Goal: Task Accomplishment & Management: Manage account settings

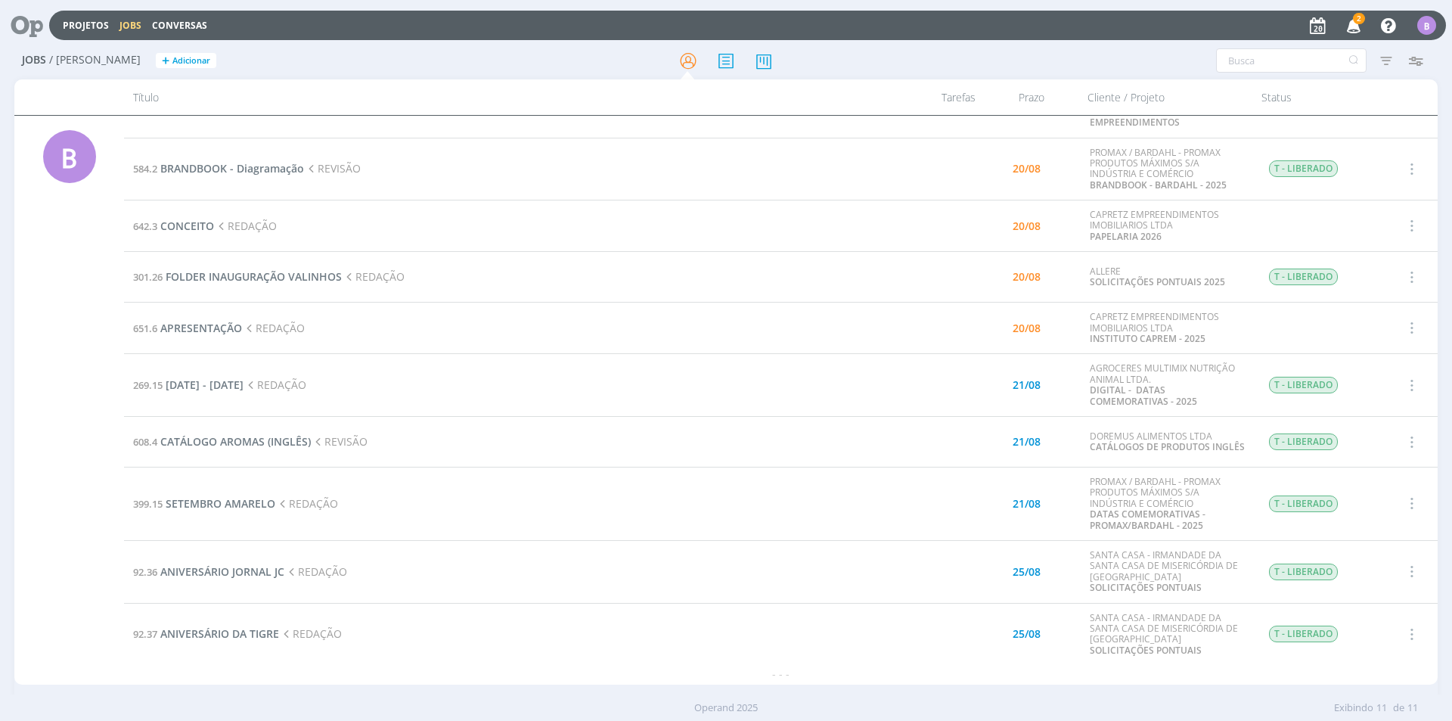
scroll to position [84, 0]
click at [237, 571] on span "ANIVERSÁRIO JORNAL JC" at bounding box center [222, 571] width 124 height 14
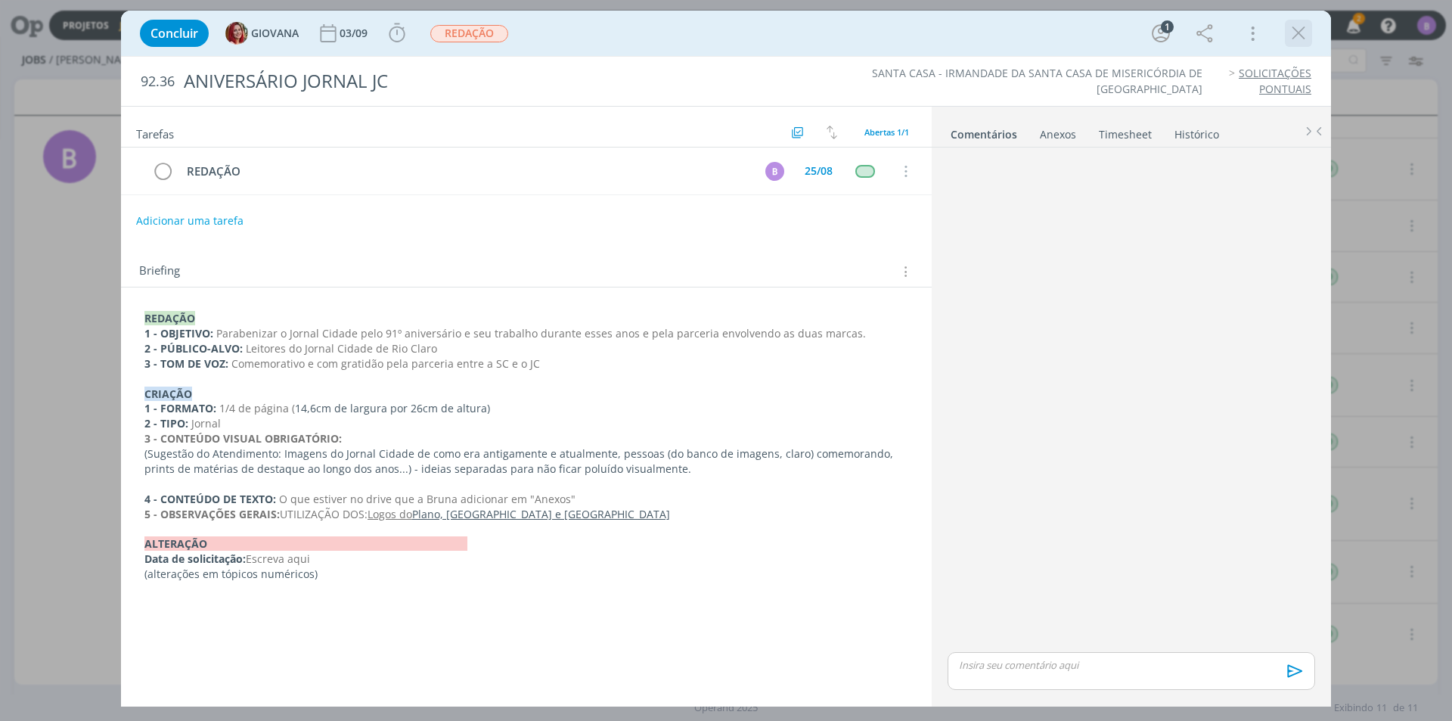
click at [1295, 32] on icon "dialog" at bounding box center [1298, 33] width 23 height 23
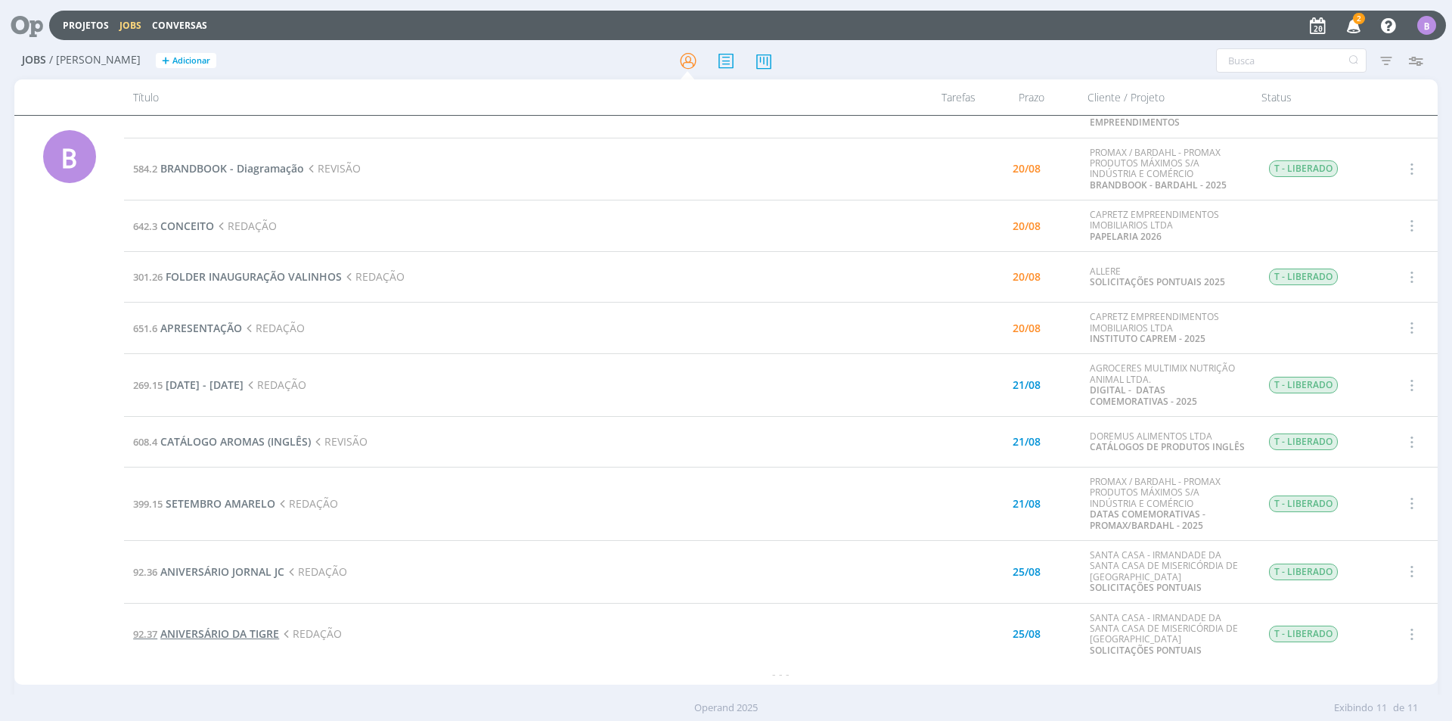
click at [238, 640] on span "ANIVERSÁRIO DA TIGRE" at bounding box center [219, 633] width 119 height 14
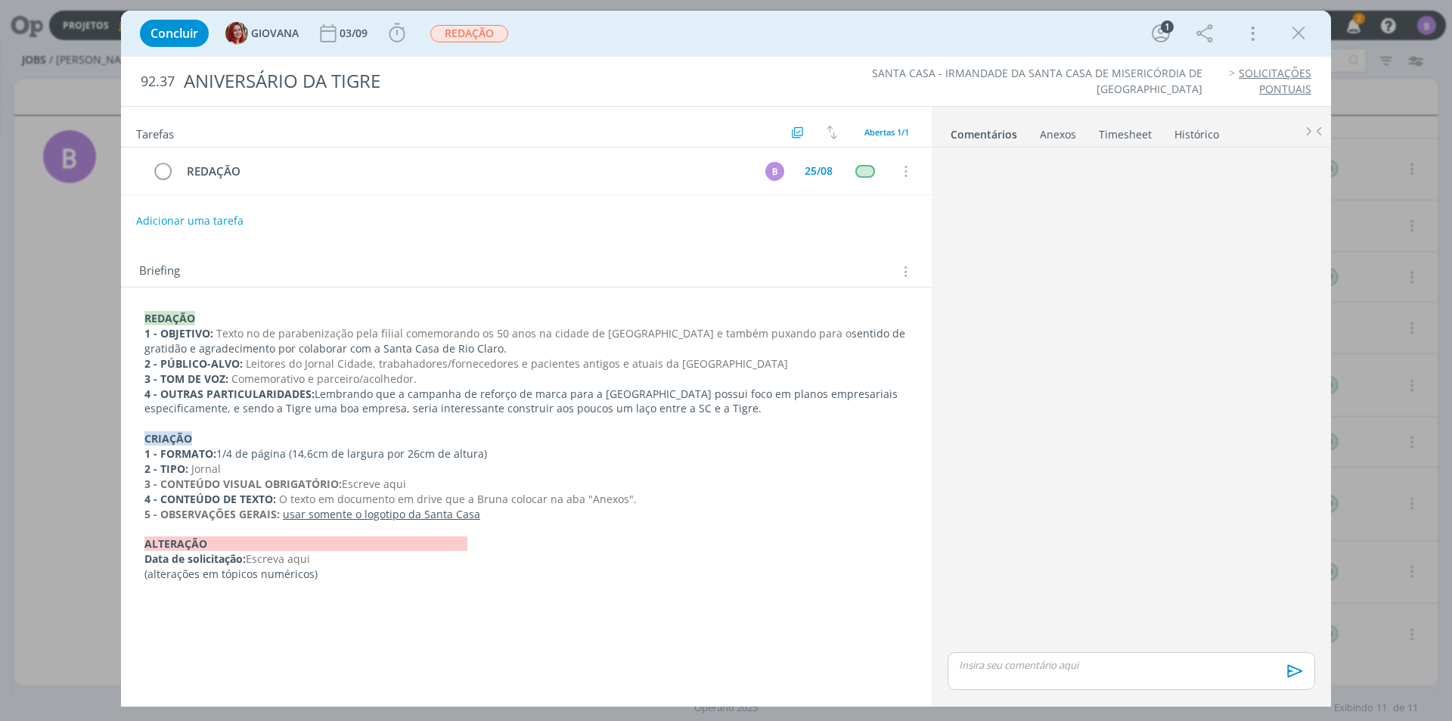
click at [239, 469] on p "2 - TIPO: Jornal" at bounding box center [526, 468] width 764 height 15
click at [503, 507] on p "4 - CONTEÚDO DE TEXTO: O texto em documento em drive que a Bruna colocar na aba…" at bounding box center [526, 499] width 762 height 15
click at [504, 511] on p "5 - OBSERVAÇÕES GERAIS: usar somente o logotipo da Santa Casa" at bounding box center [526, 514] width 762 height 15
click at [632, 502] on p "4 - CONTEÚDO DE TEXTO: O texto em documento em drive que a Bruna colocar na aba…" at bounding box center [526, 499] width 762 height 15
click at [426, 489] on p "3 - CONTEÚDO VISUAL OBRIGATÓRIO: Escreve aqui" at bounding box center [526, 484] width 762 height 15
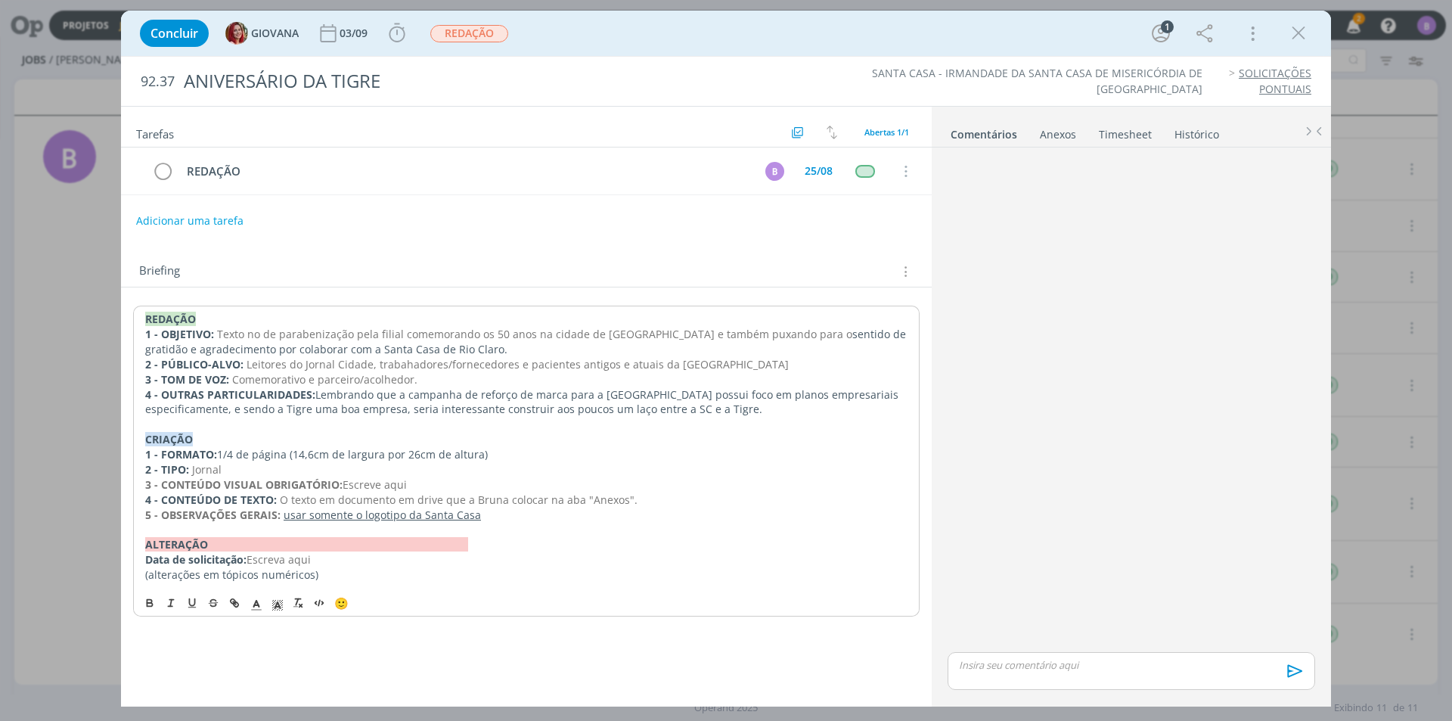
click at [530, 520] on p "5 - OBSERVAÇÕES GERAIS: usar somente o logotipo da Santa Casa" at bounding box center [526, 514] width 762 height 15
click at [635, 333] on span "Texto no de parabenização pela filial comemorando os 50 anos na cidade de [GEOG…" at bounding box center [534, 334] width 635 height 14
drag, startPoint x: 374, startPoint y: 332, endPoint x: 647, endPoint y: 337, distance: 273.8
click at [647, 337] on span "Texto no de parabenização pela filial comemorando os 50 anos na cidade de [GEOG…" at bounding box center [534, 334] width 635 height 14
click at [652, 346] on p "1 - OBJETIVO: Texto no de parabenização pela filial comemorando os 50 anos na c…" at bounding box center [526, 342] width 762 height 30
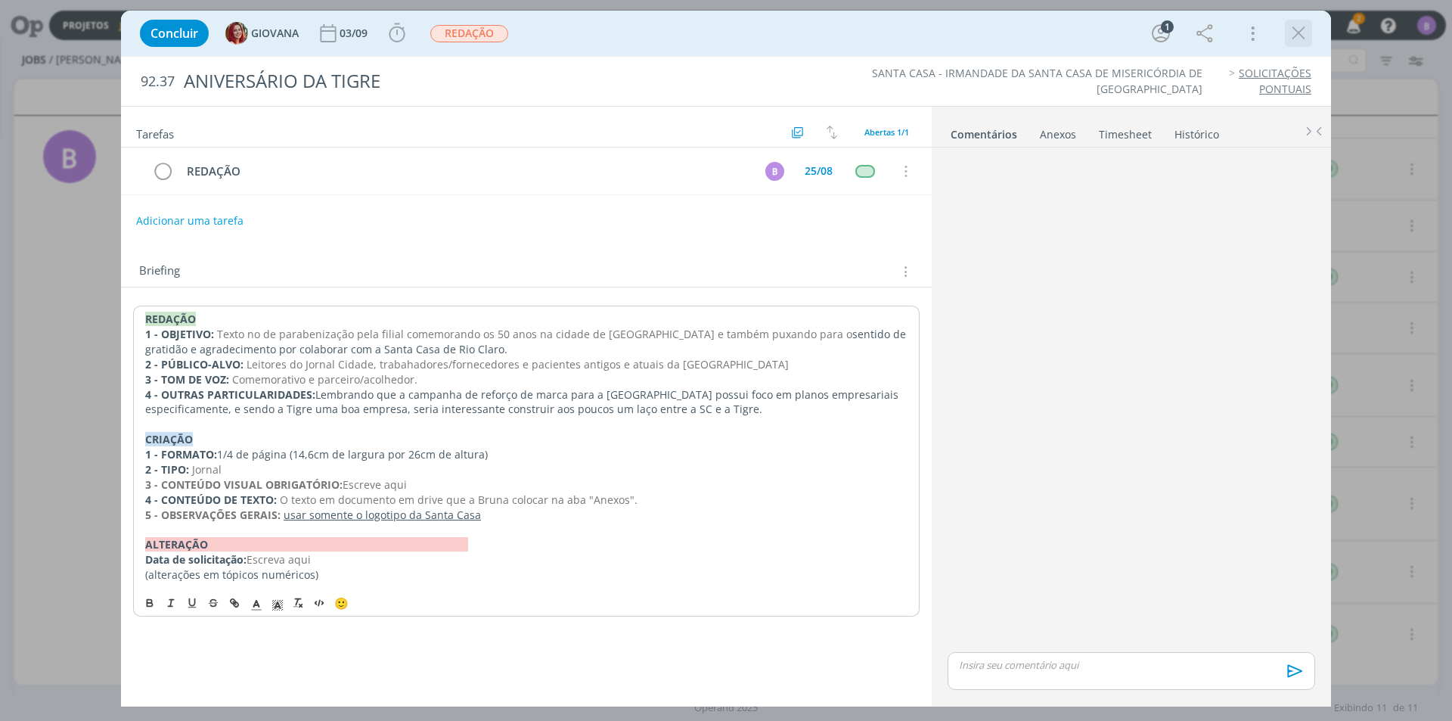
click at [1304, 29] on icon "dialog" at bounding box center [1298, 33] width 23 height 23
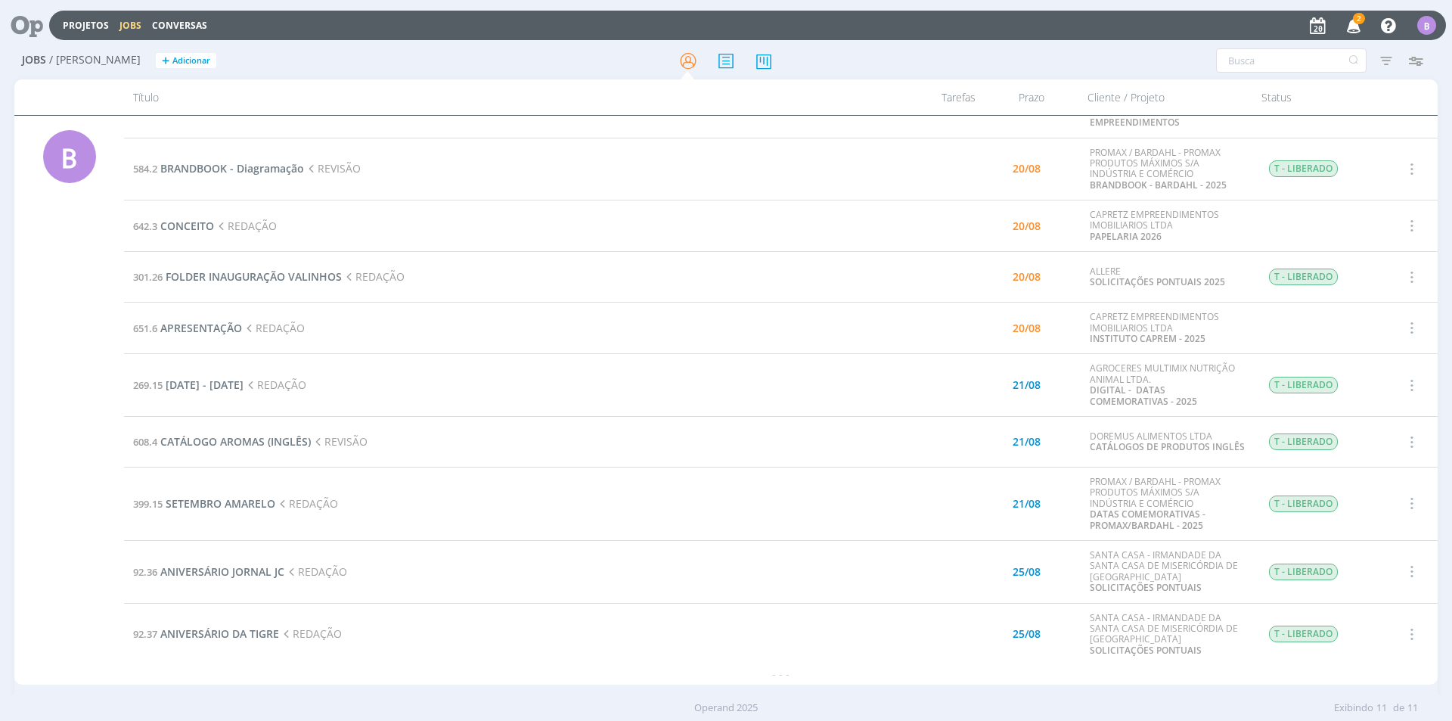
click at [1031, 56] on div "Atenção! Novo comportamento nos filtros de Pautas e Relatórios Os filtros mudar…" at bounding box center [1200, 60] width 459 height 24
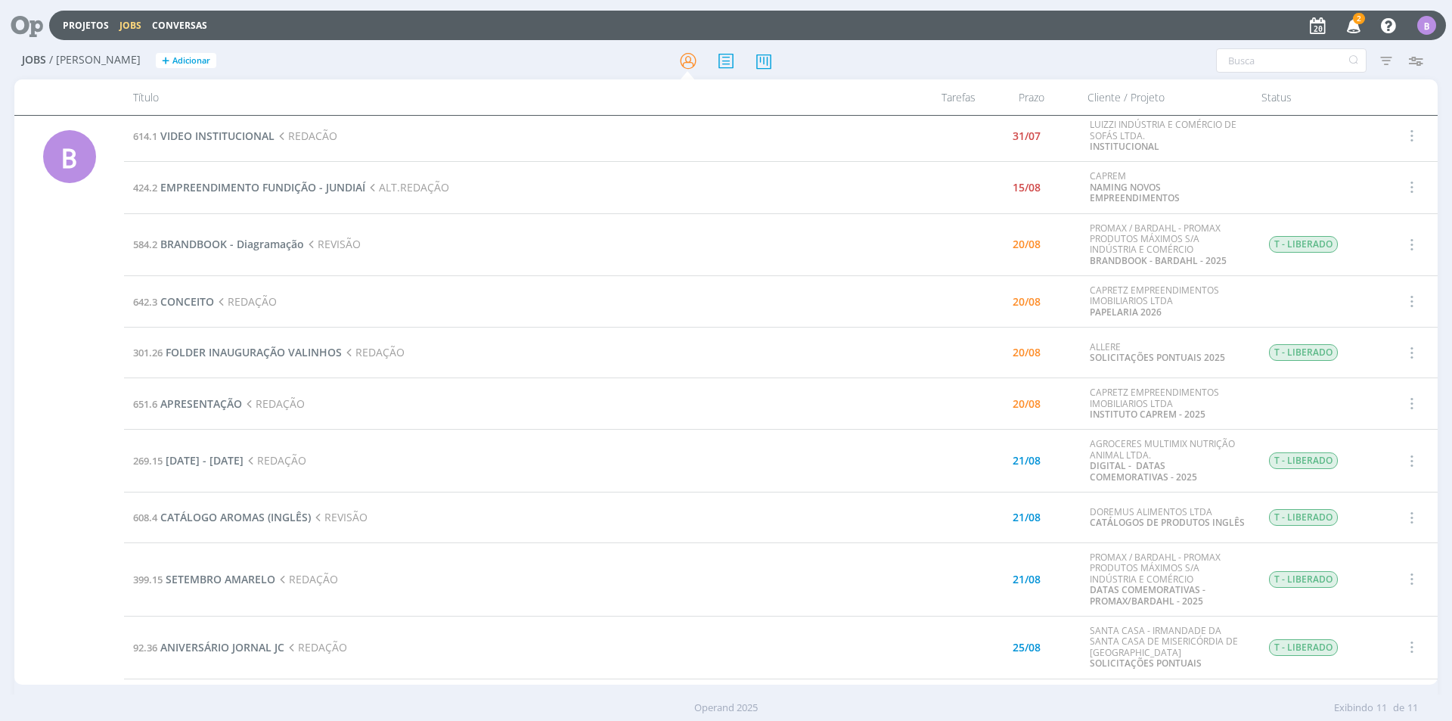
click at [1362, 107] on div "Status" at bounding box center [1316, 97] width 129 height 36
click at [1345, 35] on icon "button" at bounding box center [1354, 25] width 26 height 26
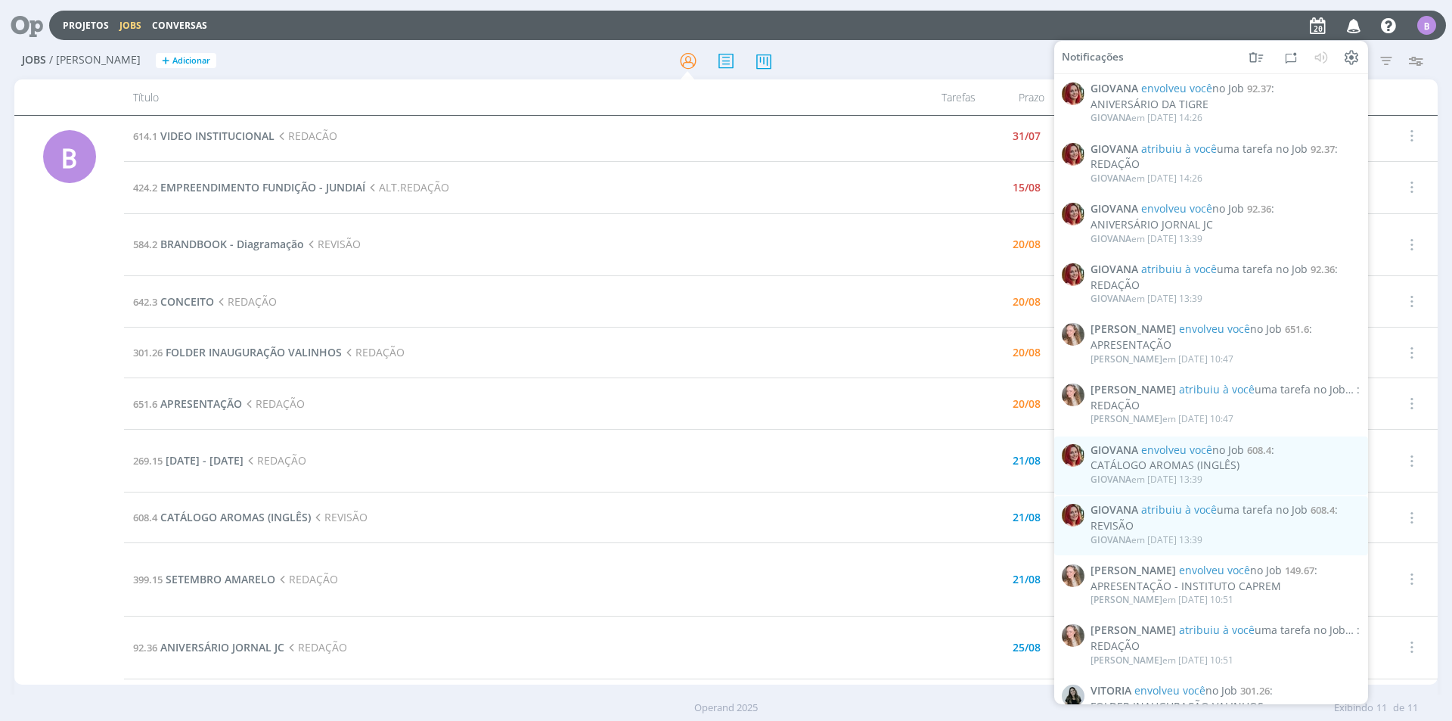
click at [1349, 29] on icon "button" at bounding box center [1354, 25] width 26 height 26
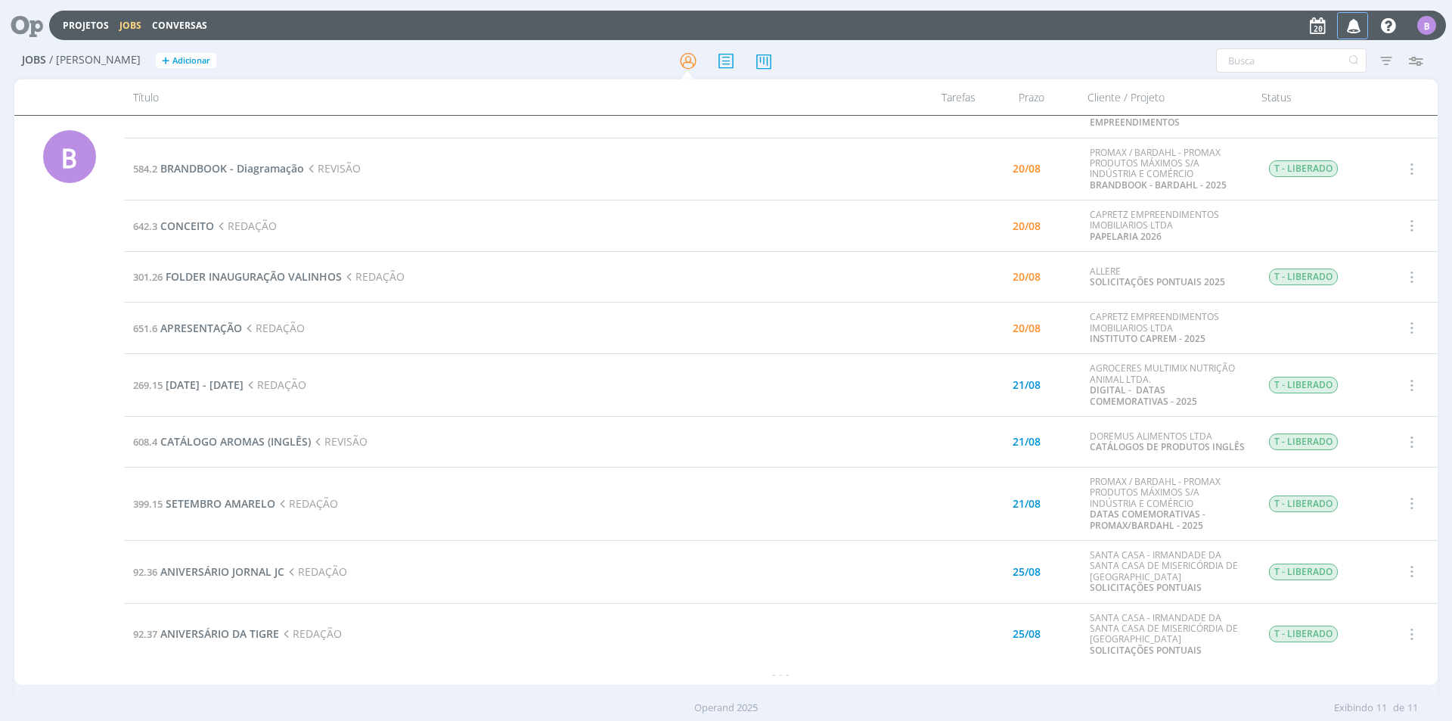
scroll to position [0, 0]
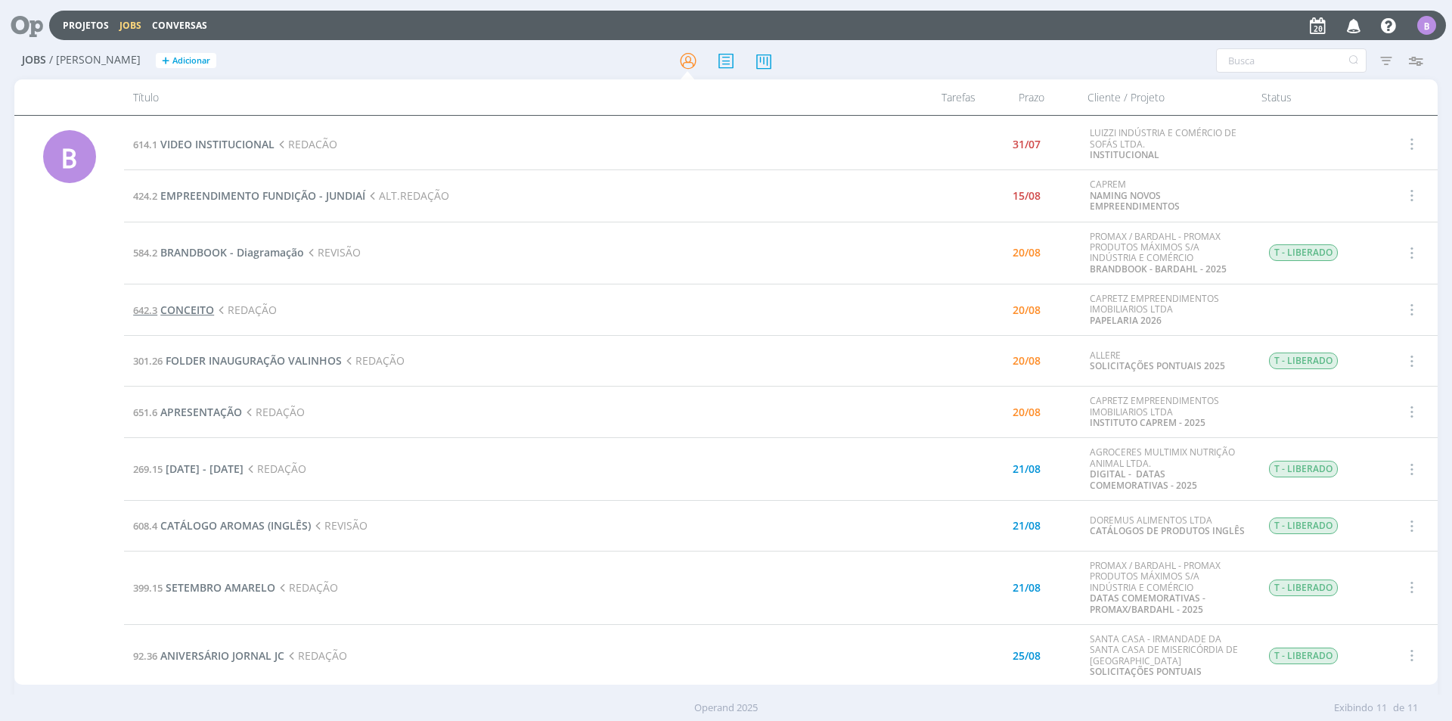
click at [179, 309] on span "CONCEITO" at bounding box center [187, 310] width 54 height 14
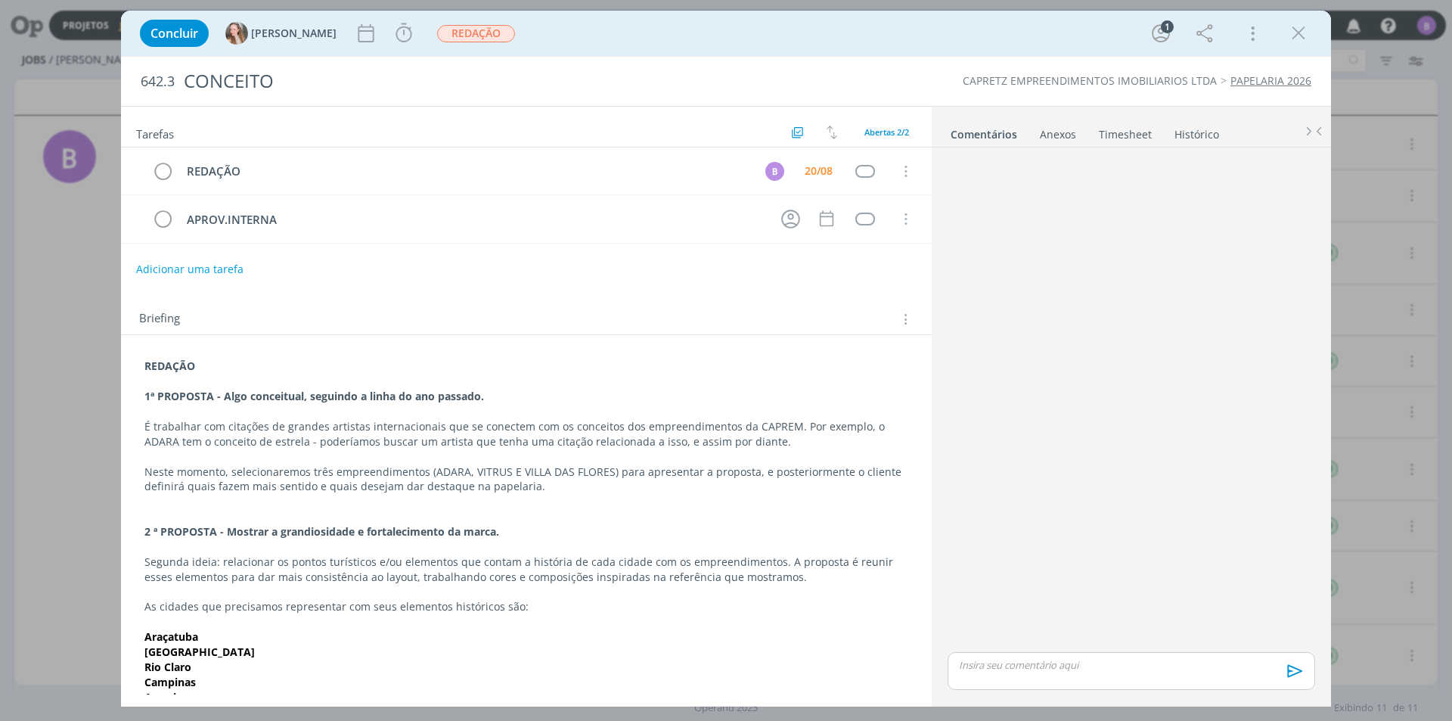
click at [948, 238] on div "dialog" at bounding box center [1132, 401] width 380 height 495
click at [1041, 681] on div "dialog" at bounding box center [1132, 671] width 368 height 38
click at [1034, 678] on button "dialog" at bounding box center [1028, 676] width 21 height 18
type input "[URL][DOMAIN_NAME]"
click at [1200, 601] on link "dialog" at bounding box center [1185, 608] width 39 height 14
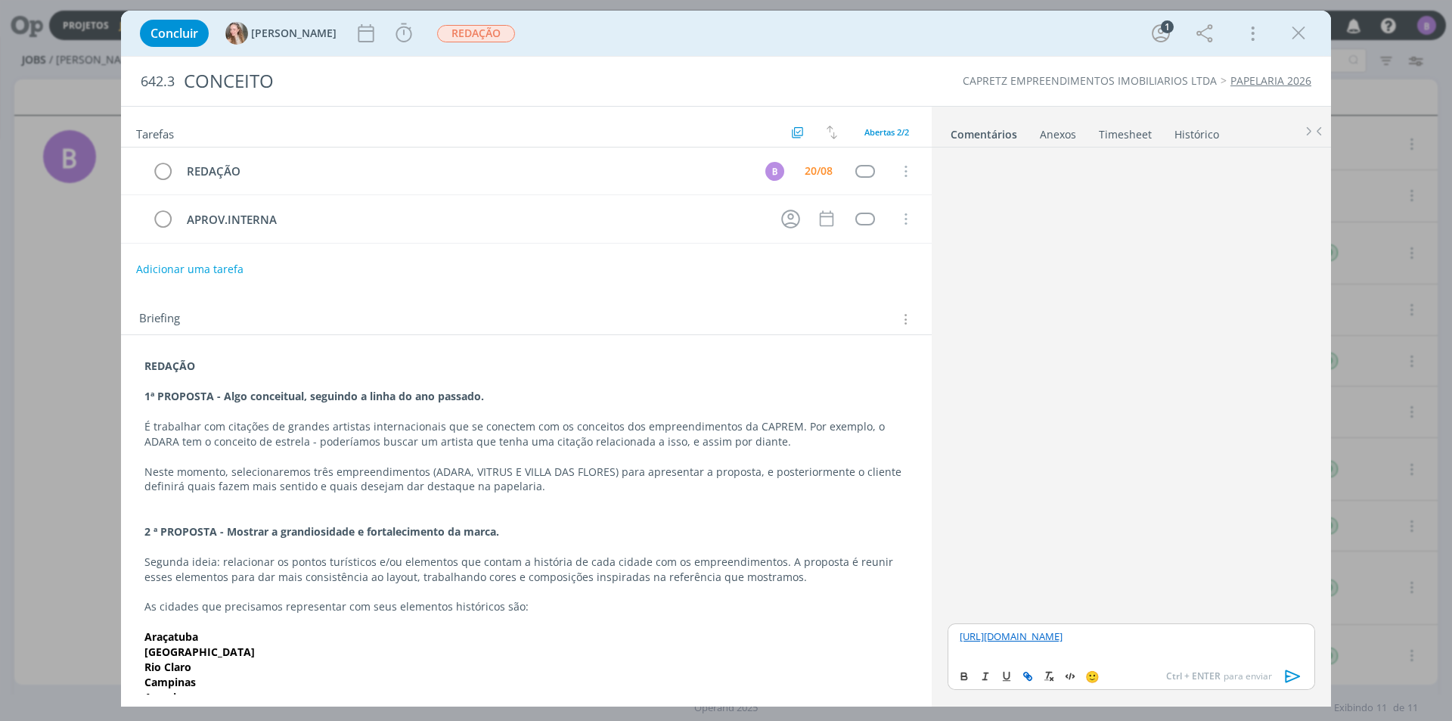
click at [1278, 643] on p "[URL][DOMAIN_NAME]" at bounding box center [1131, 636] width 343 height 14
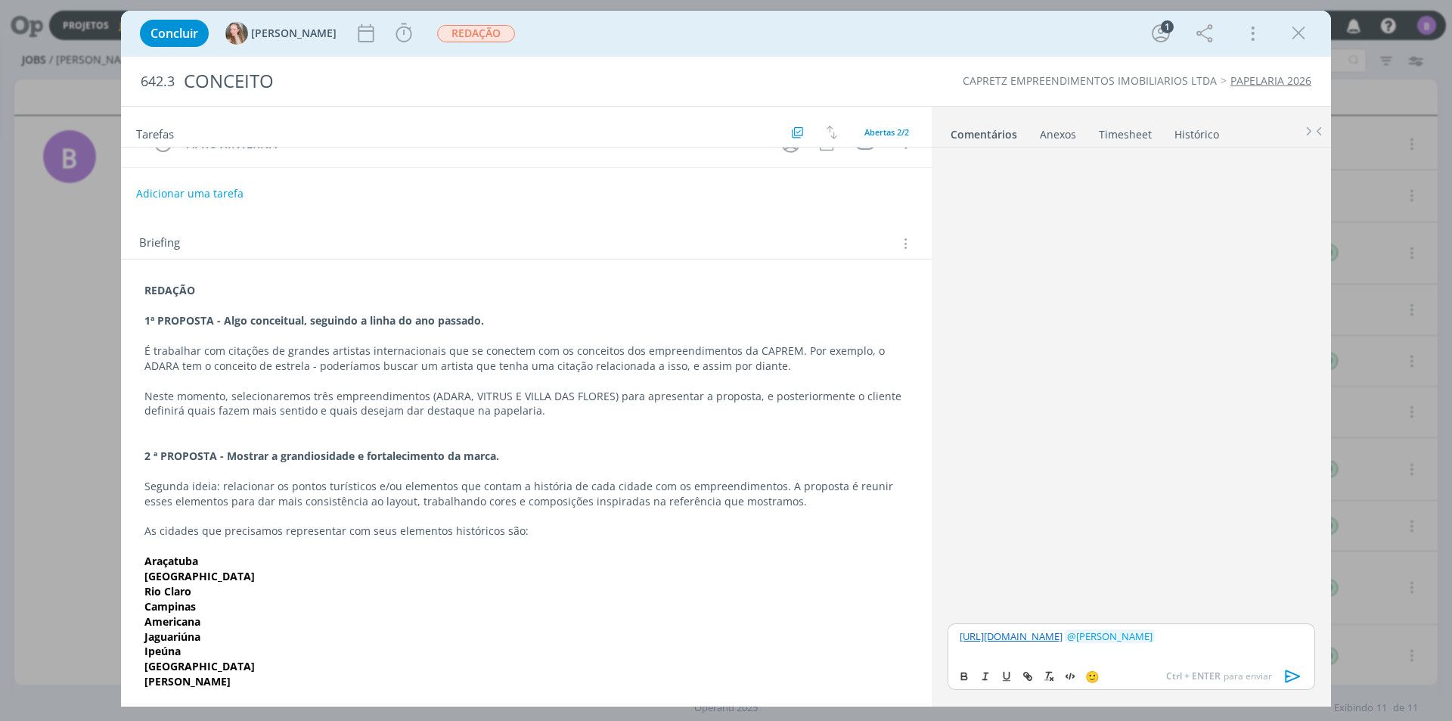
scroll to position [141, 0]
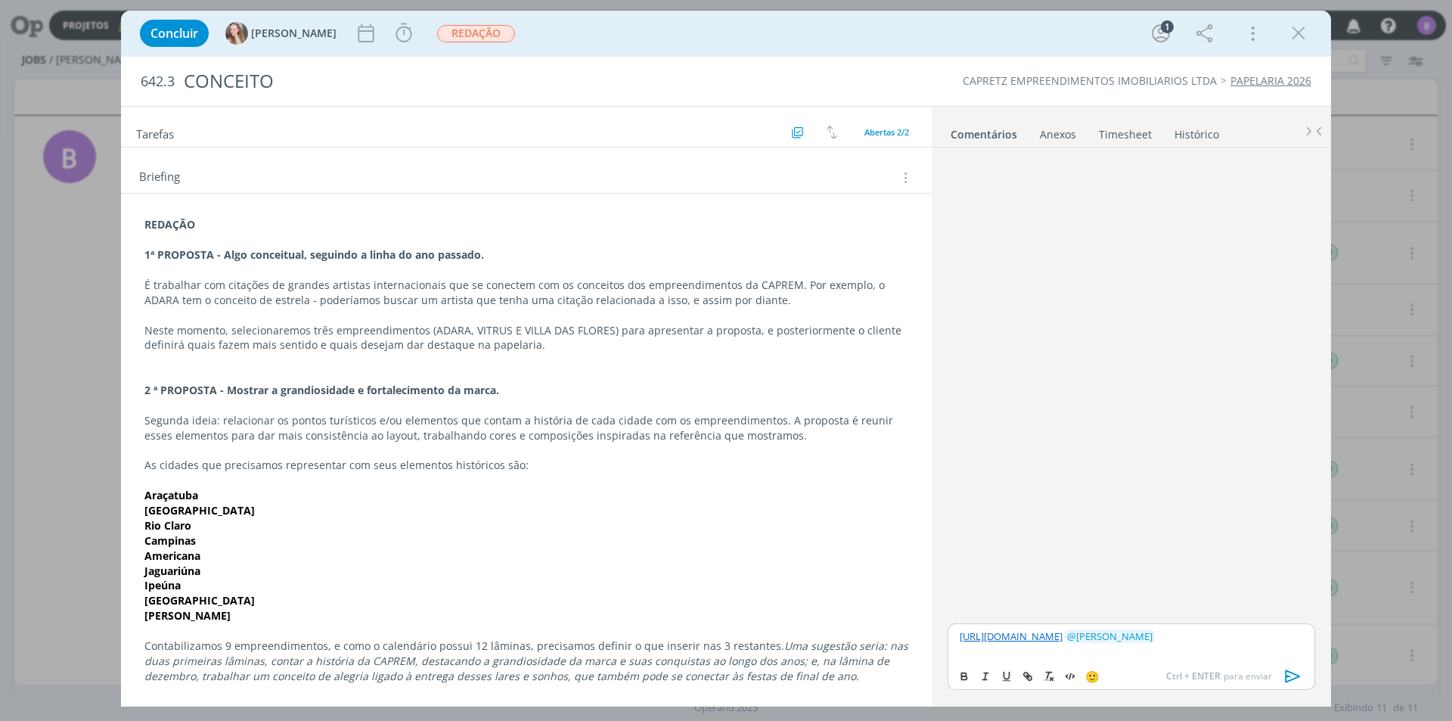
click at [700, 170] on div "Briefing Briefings Predefinidos Versões do Briefing Ver Briefing do Projeto" at bounding box center [528, 178] width 778 height 20
drag, startPoint x: 141, startPoint y: 512, endPoint x: 275, endPoint y: 512, distance: 133.9
click at [273, 512] on div "REDAÇÃO 1ª PROPOSTA - Algo conceitual, seguindo a linha do ano passado. É traba…" at bounding box center [526, 450] width 787 height 476
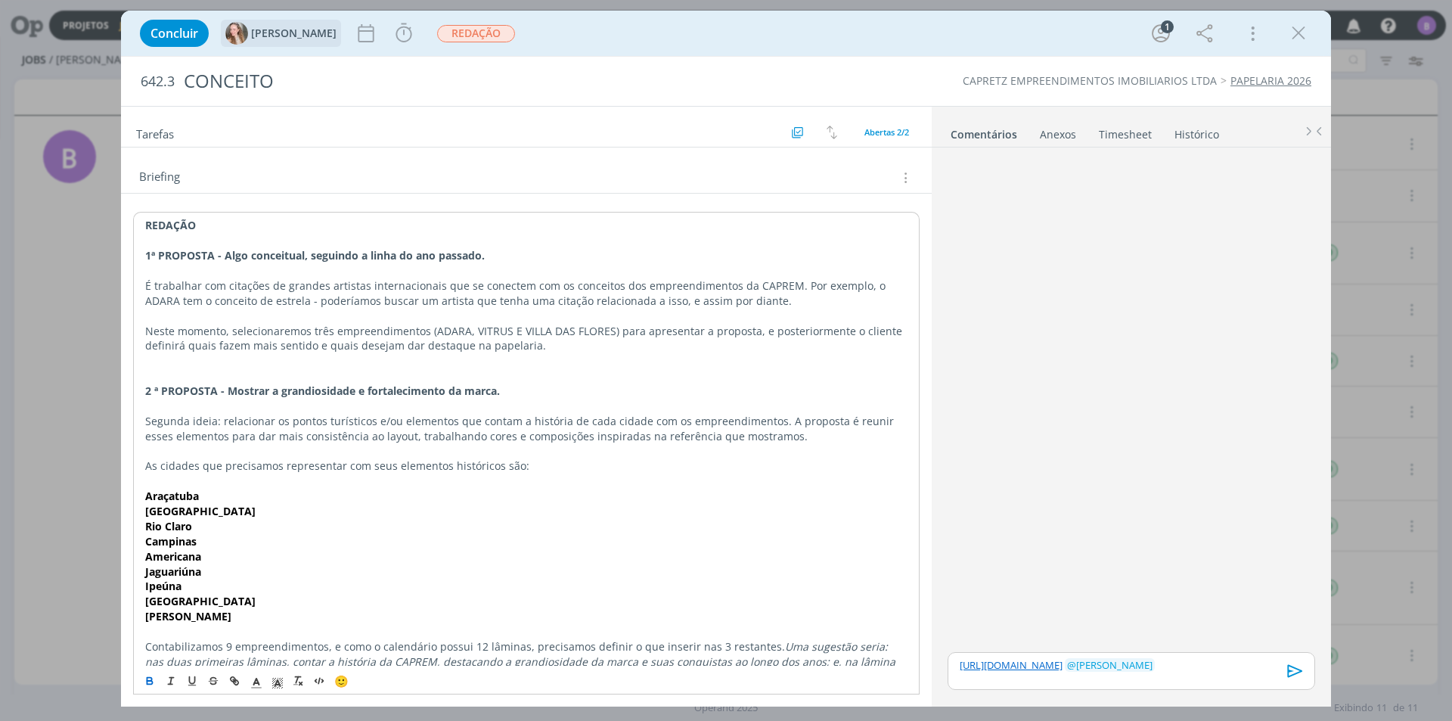
copy strong "[GEOGRAPHIC_DATA]"
click at [218, 632] on p "dialog" at bounding box center [526, 630] width 764 height 15
drag, startPoint x: 194, startPoint y: 531, endPoint x: 143, endPoint y: 529, distance: 50.7
click at [142, 529] on div "REDAÇÃO 1ª PROPOSTA - Algo conceitual, seguindo a linha do ano passado. É traba…" at bounding box center [526, 450] width 787 height 476
click at [188, 529] on strong "Rio Claro" at bounding box center [167, 525] width 47 height 14
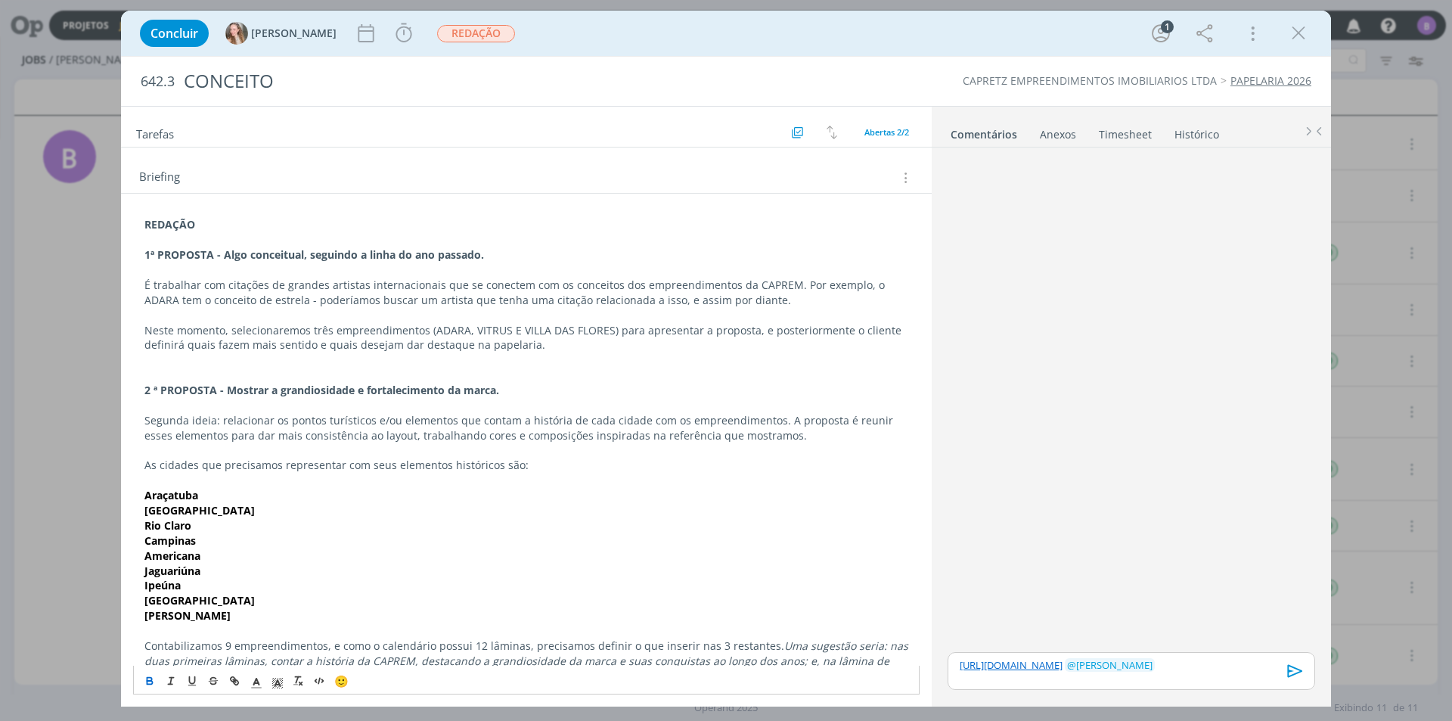
drag, startPoint x: 210, startPoint y: 529, endPoint x: 138, endPoint y: 529, distance: 72.6
click at [138, 529] on div "REDAÇÃO 1ª PROPOSTA - Algo conceitual, seguindo a linha do ano passado. É traba…" at bounding box center [526, 450] width 787 height 476
copy strong "Rio Claro"
click at [224, 624] on p "dialog" at bounding box center [526, 630] width 764 height 15
drag, startPoint x: 222, startPoint y: 622, endPoint x: 133, endPoint y: 501, distance: 149.9
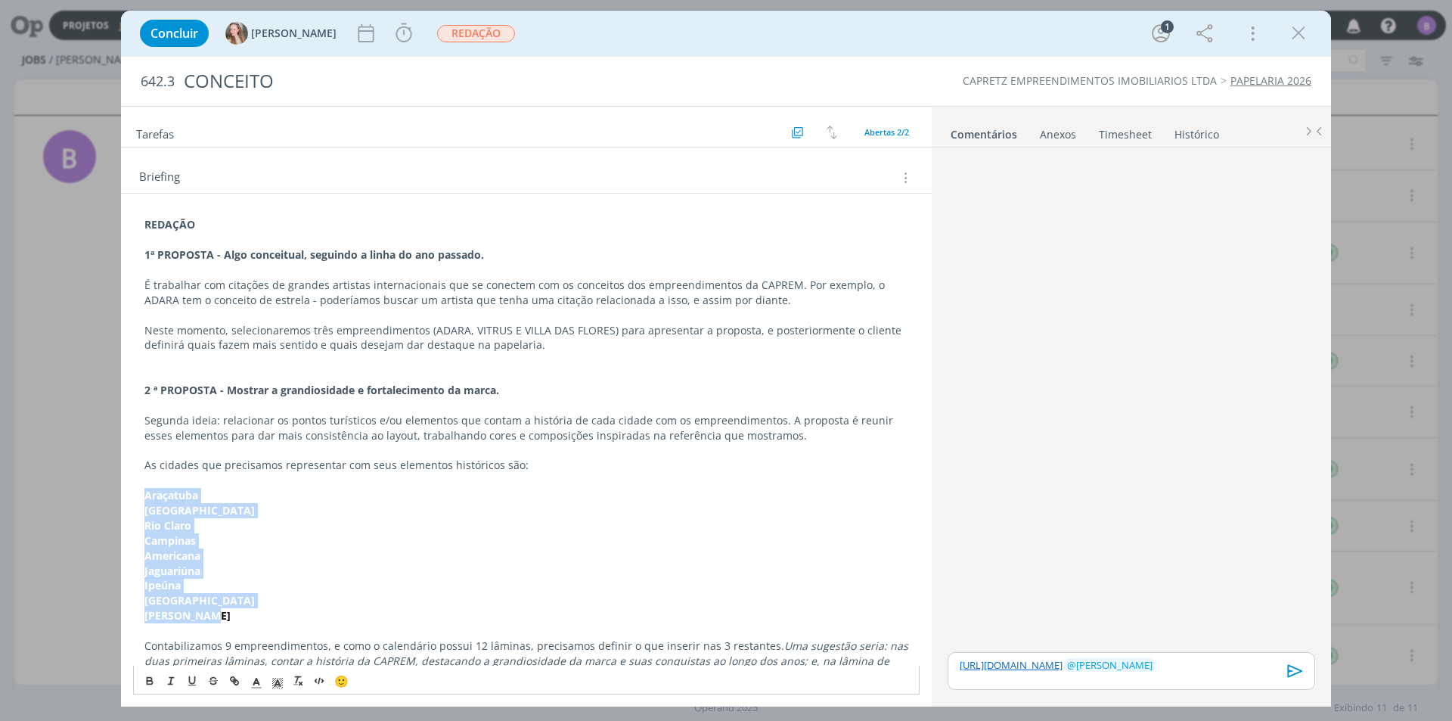
click at [133, 501] on div "REDAÇÃO 1ª PROPOSTA - Algo conceitual, seguindo a linha do ano passado. É traba…" at bounding box center [526, 450] width 787 height 476
copy div "Araçatuba [GEOGRAPHIC_DATA] Rio Claro Campinas Americana Jaguariúna [GEOGRAPHIC…"
click at [657, 510] on p "[GEOGRAPHIC_DATA]" at bounding box center [526, 510] width 764 height 15
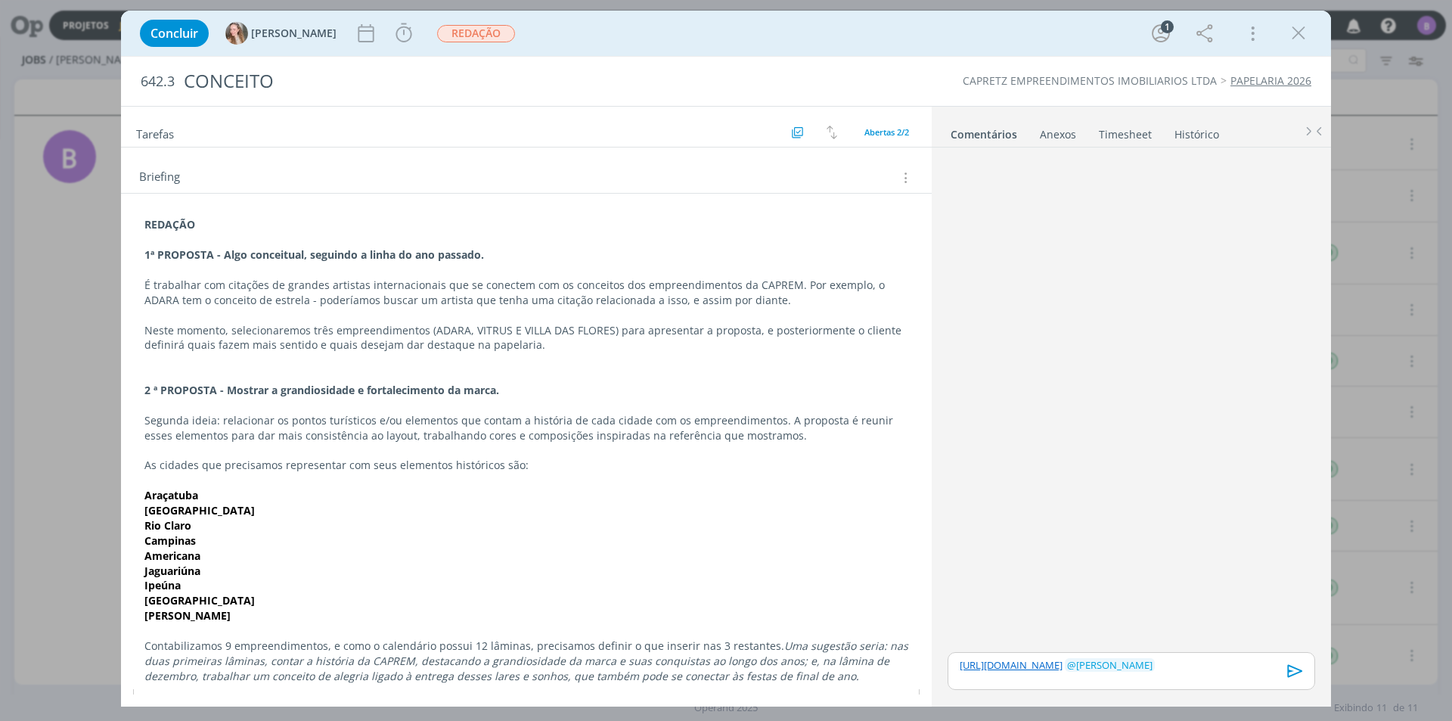
scroll to position [170, 0]
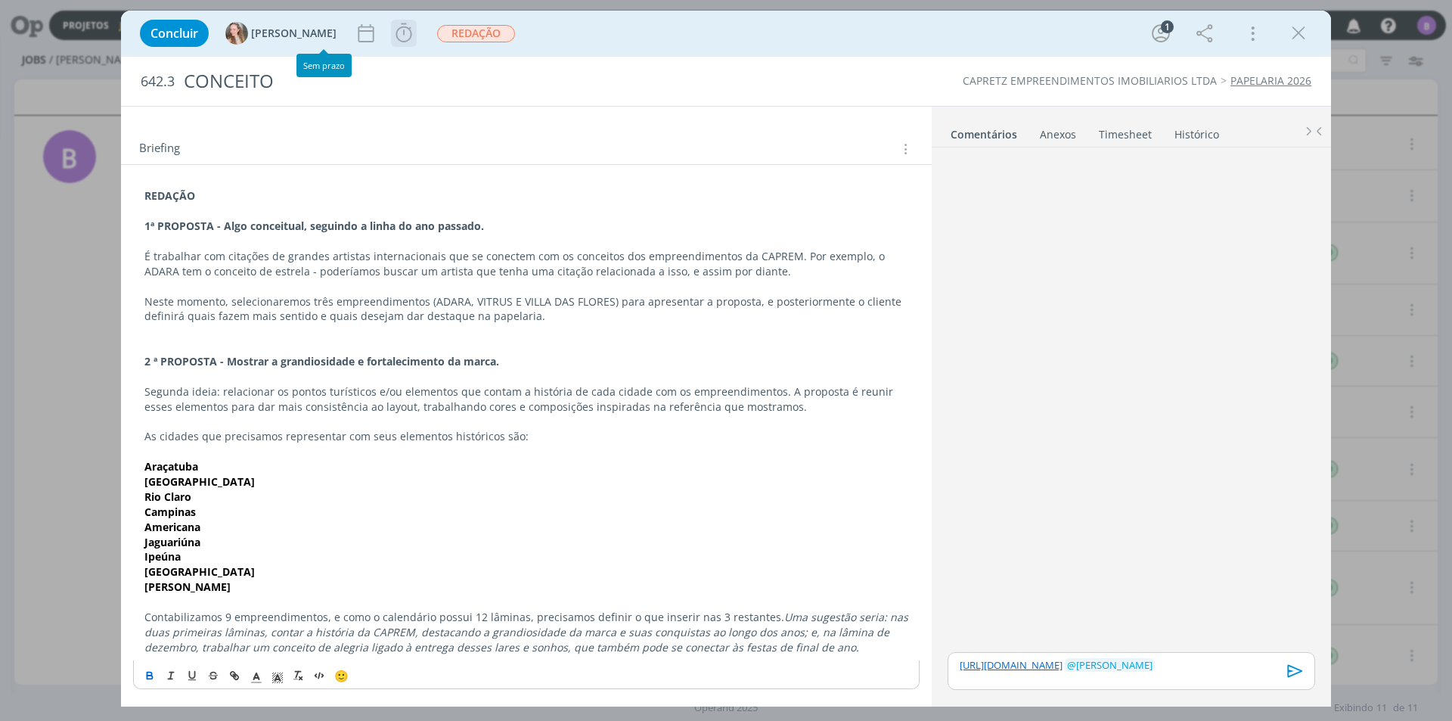
click at [393, 29] on icon "dialog" at bounding box center [404, 33] width 23 height 23
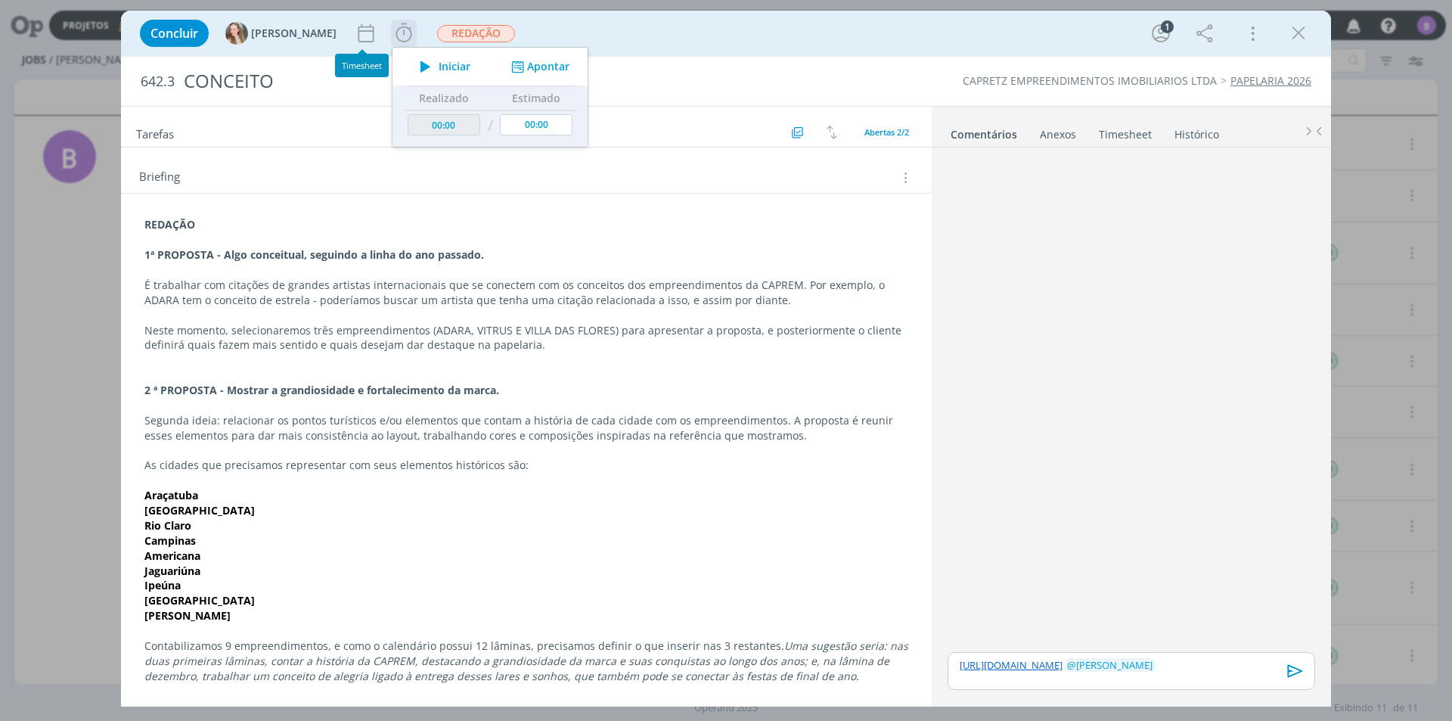
scroll to position [141, 0]
click at [507, 65] on button "Apontar" at bounding box center [538, 67] width 63 height 16
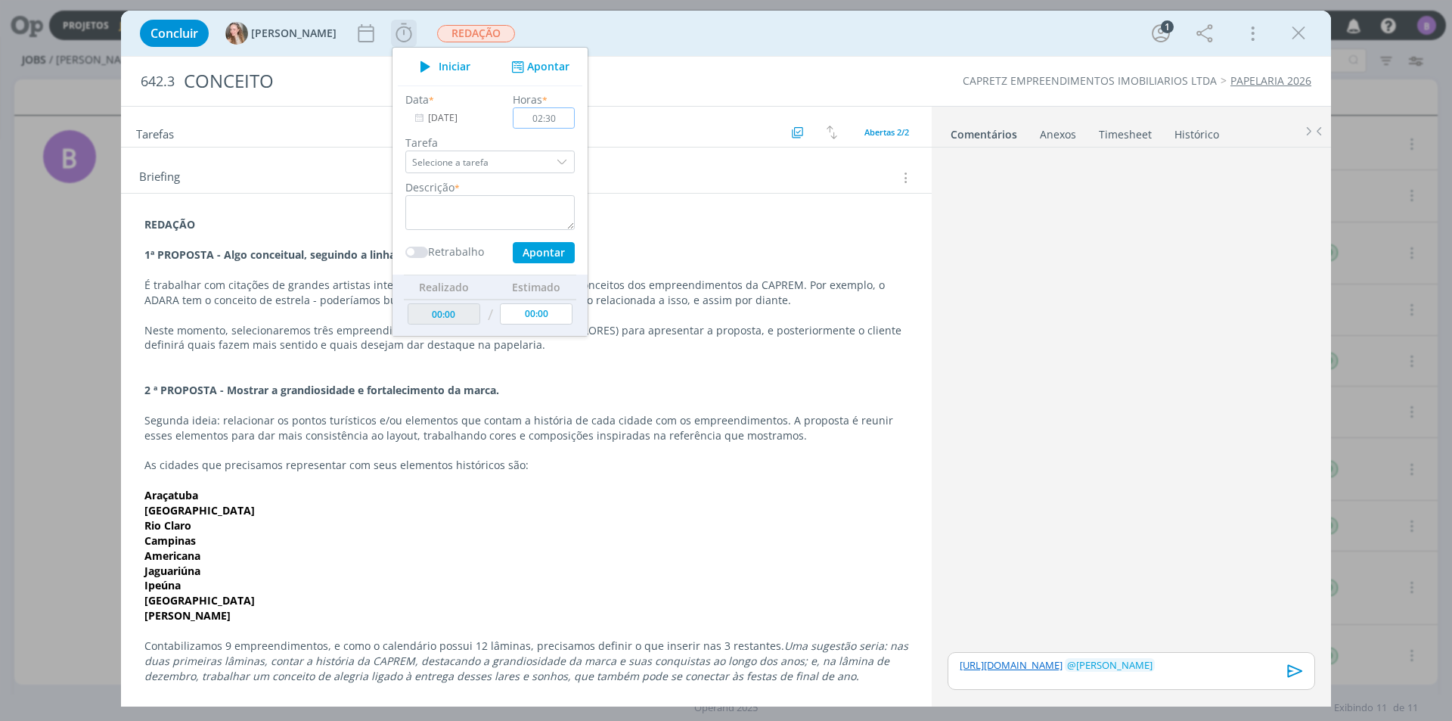
type input "02:30"
click at [465, 231] on div "Data * [DATE] Horas * 02:30 Tarefa Selecione a tarefa Descrição * Retrabalho Ap…" at bounding box center [490, 178] width 185 height 172
click at [464, 212] on textarea "dialog" at bounding box center [489, 212] width 169 height 35
type textarea "Timesheet"
click at [492, 239] on div "Data * [DATE] Horas * 02:30 Tarefa Selecione a tarefa Descrição * Timesheet Ret…" at bounding box center [490, 178] width 185 height 172
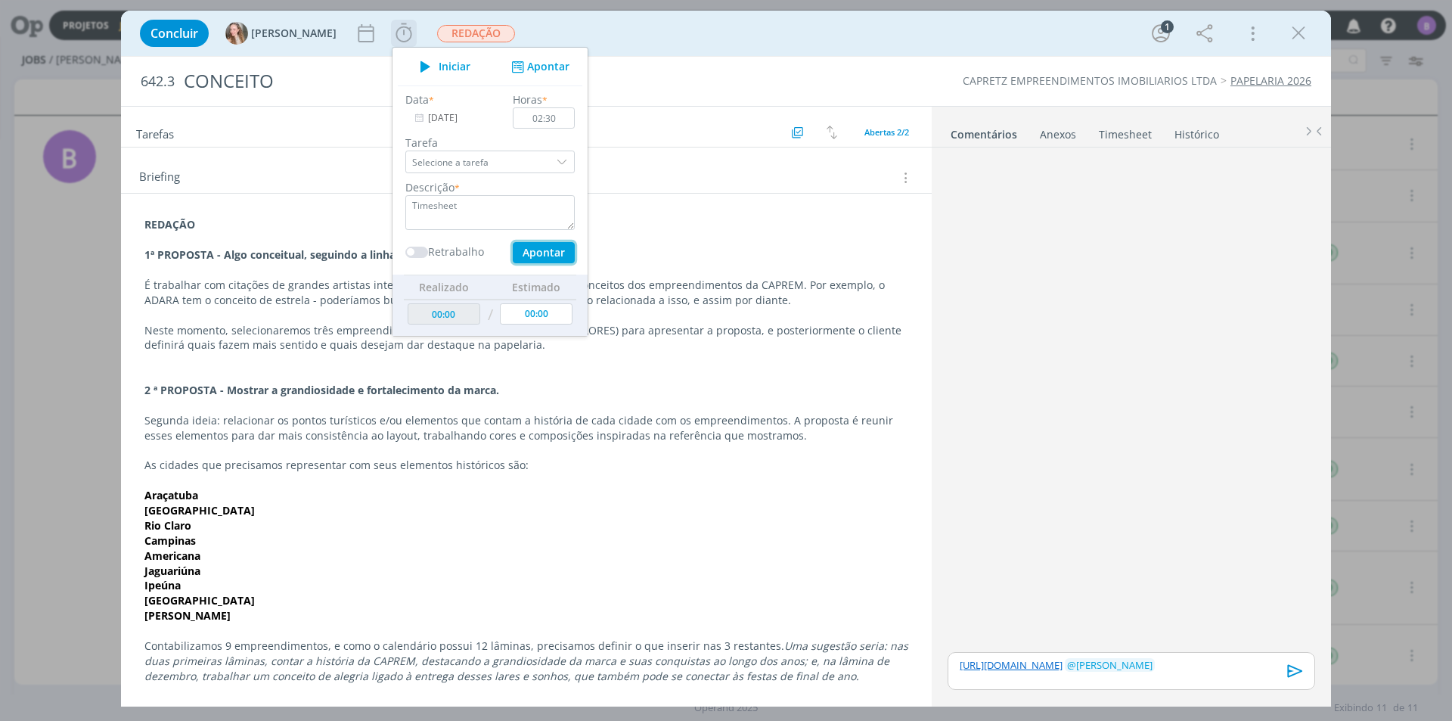
click at [513, 250] on button "Apontar" at bounding box center [544, 252] width 62 height 21
type input "02:30"
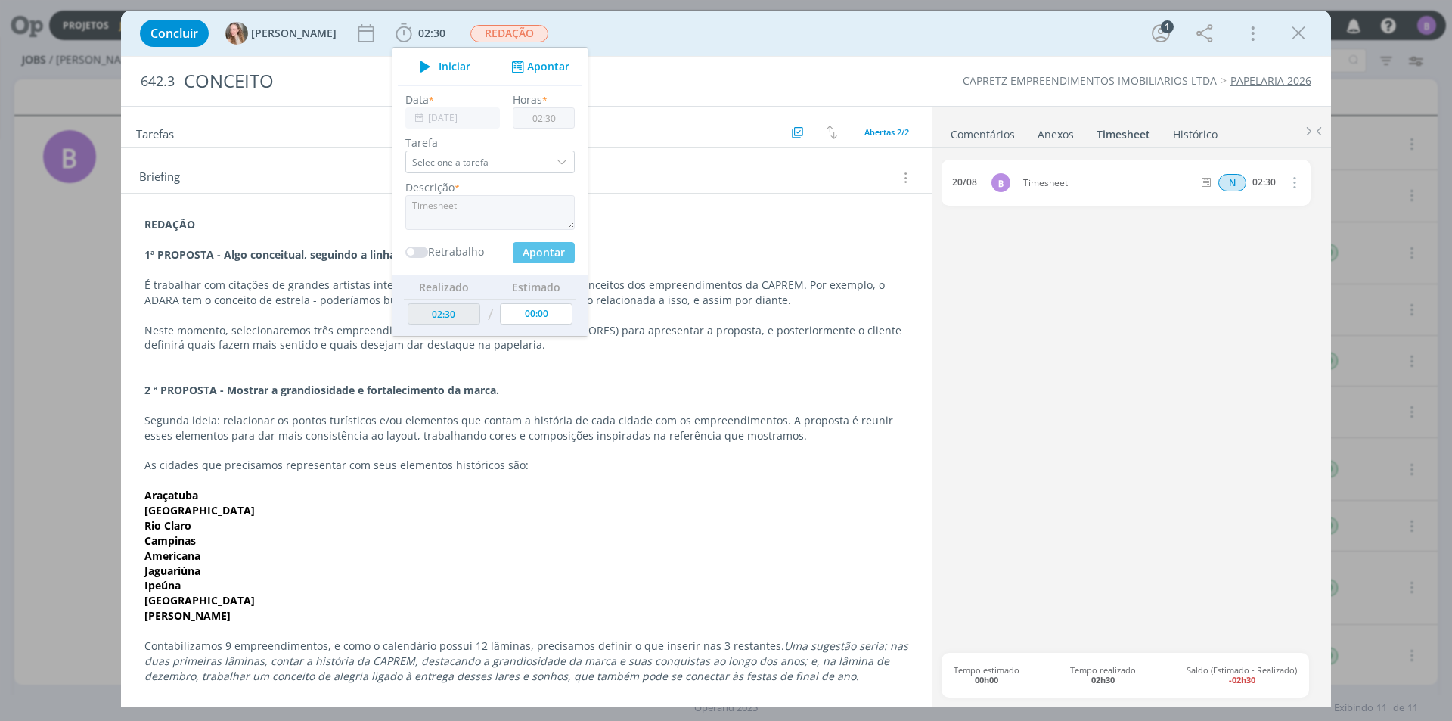
type input "00:00"
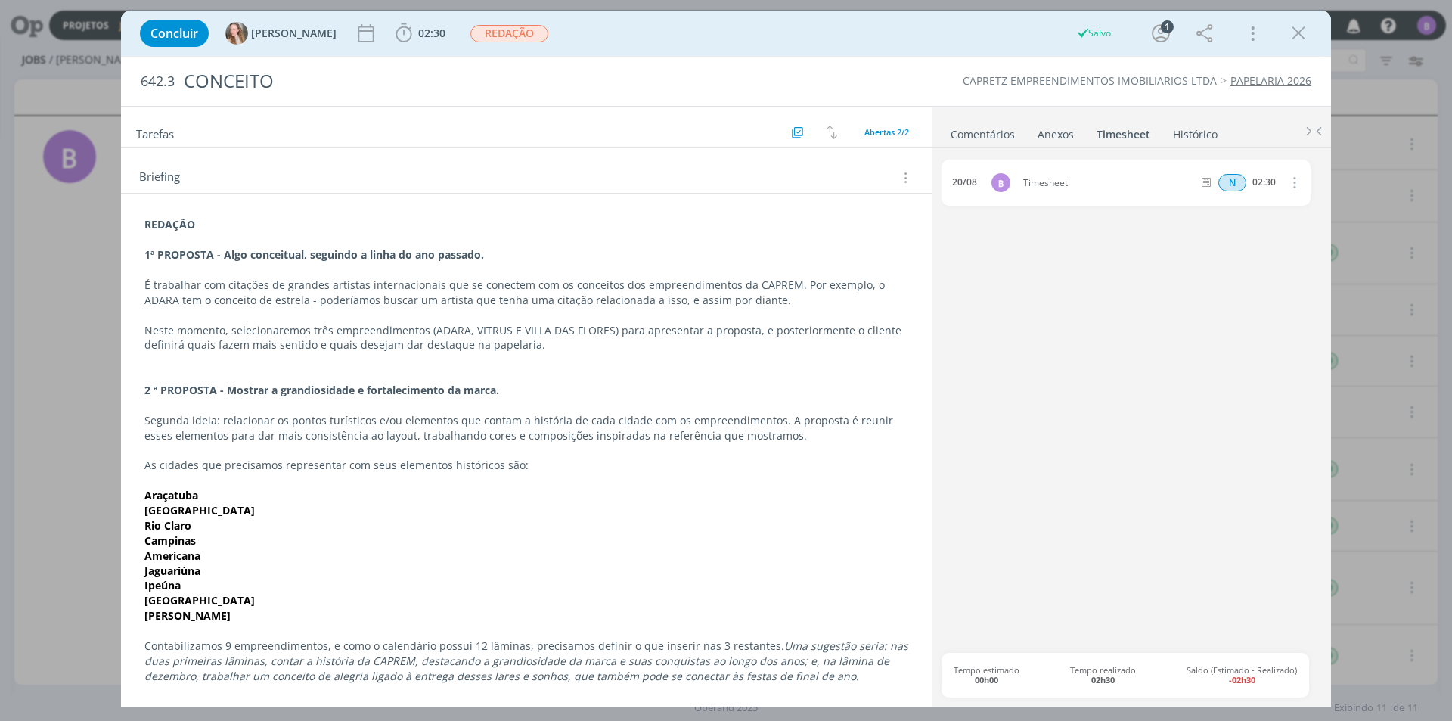
click at [986, 134] on link "Comentários" at bounding box center [983, 131] width 66 height 22
drag, startPoint x: 198, startPoint y: 541, endPoint x: 103, endPoint y: 542, distance: 95.3
click at [103, 542] on div "Concluir [PERSON_NAME] 02:30 Iniciar Apontar Data * [DATE] Horas * 00:00 Tarefa…" at bounding box center [726, 360] width 1452 height 721
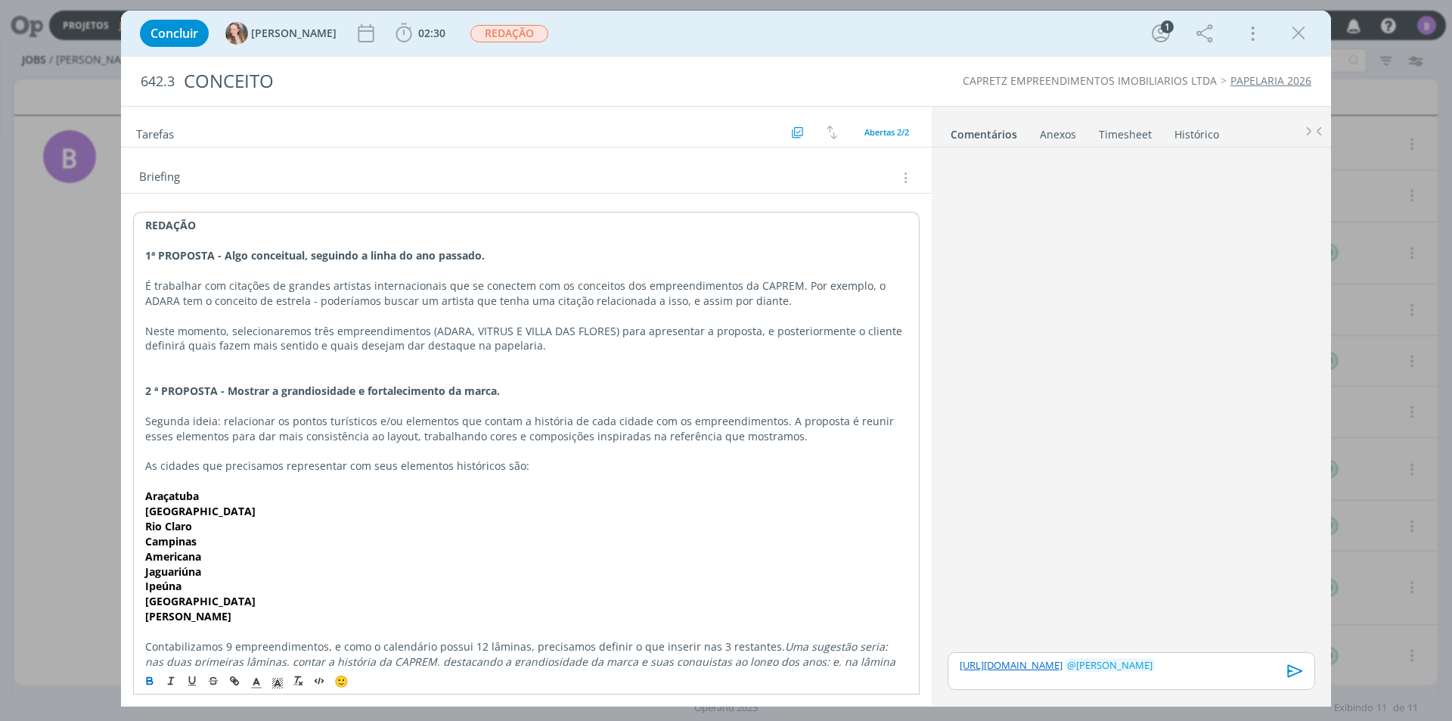
copy strong "Campinas"
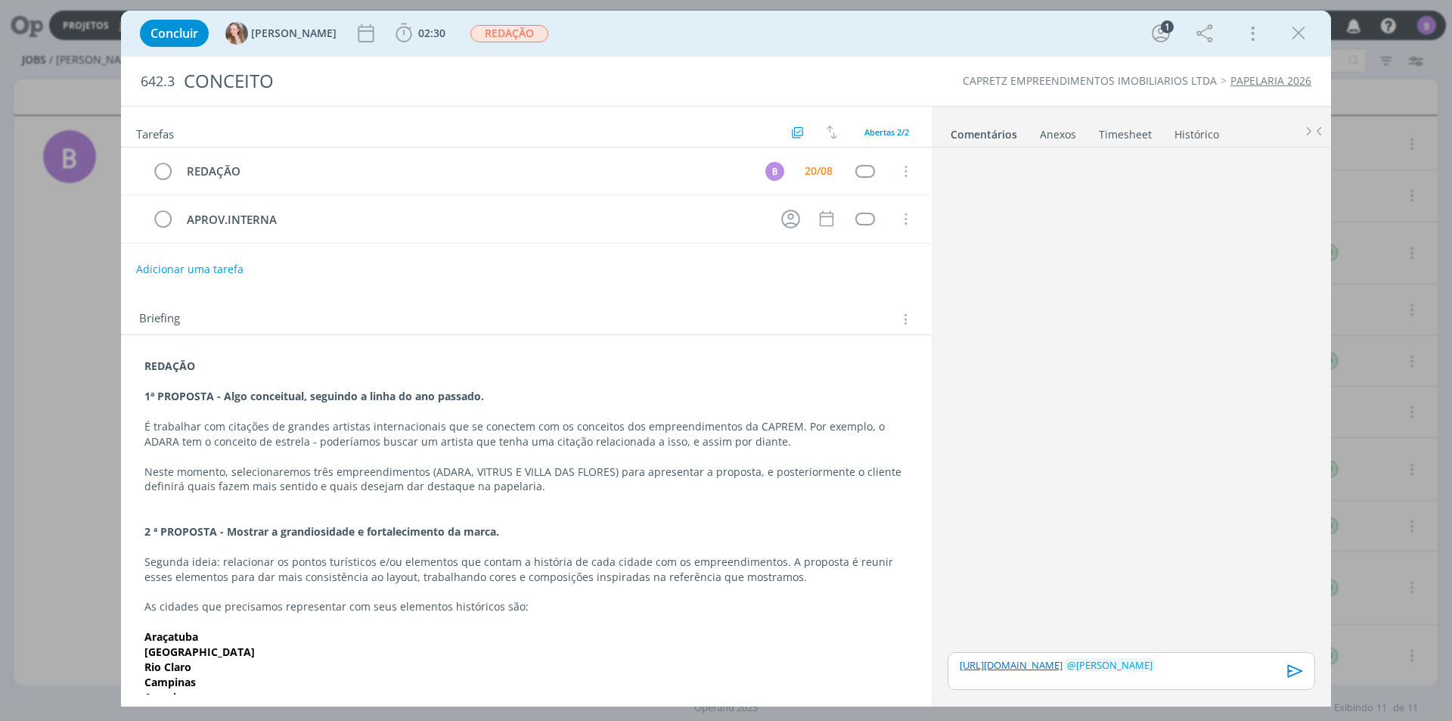
drag, startPoint x: 1293, startPoint y: 660, endPoint x: 1281, endPoint y: 654, distance: 13.5
click at [1294, 660] on icon "dialog" at bounding box center [1295, 671] width 23 height 23
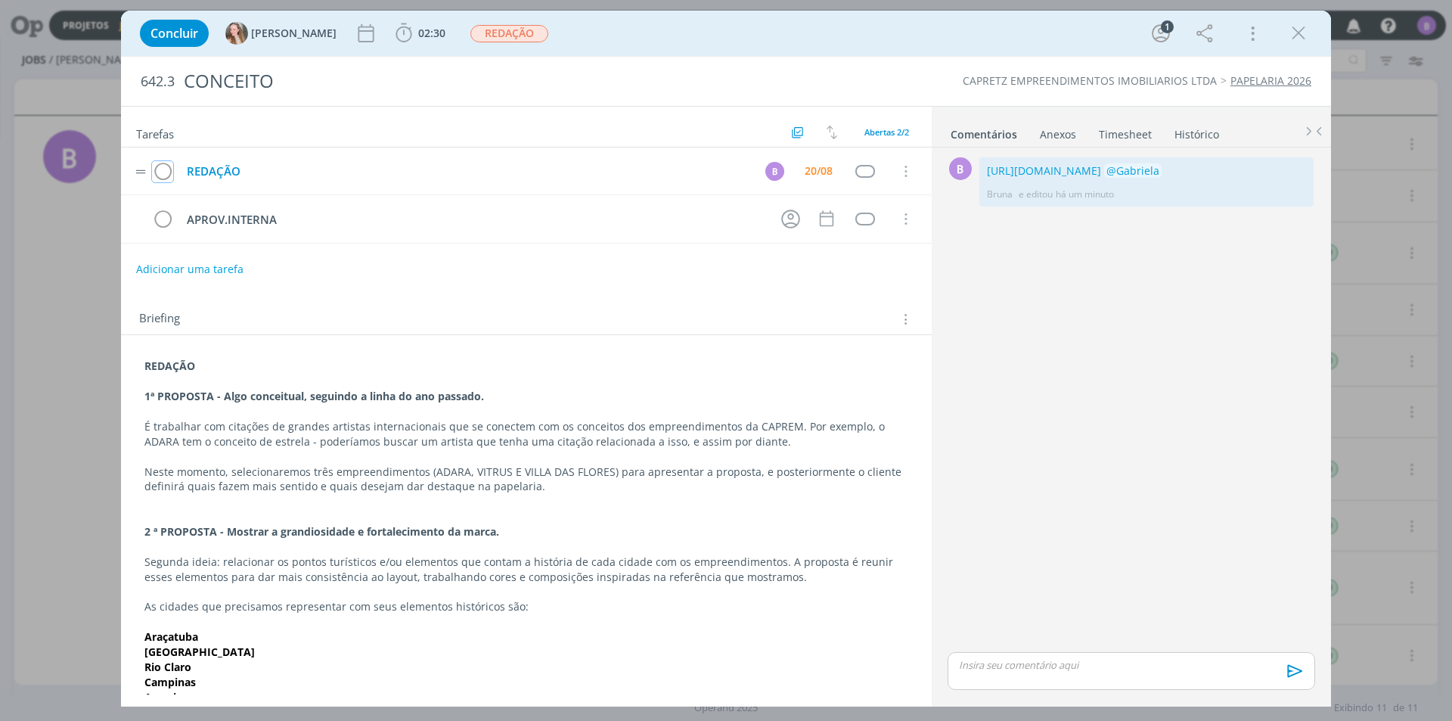
click at [157, 174] on icon "dialog" at bounding box center [162, 171] width 21 height 23
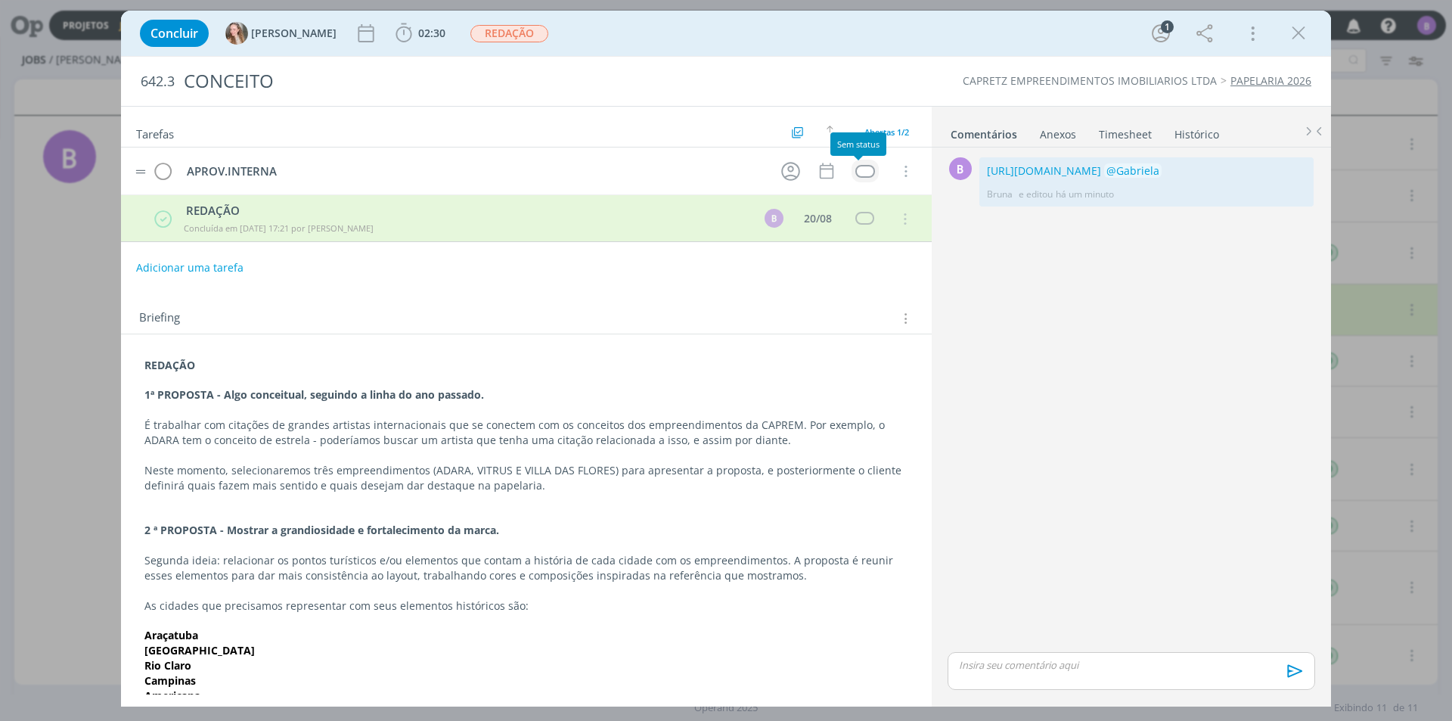
click at [858, 166] on div "dialog" at bounding box center [864, 171] width 19 height 13
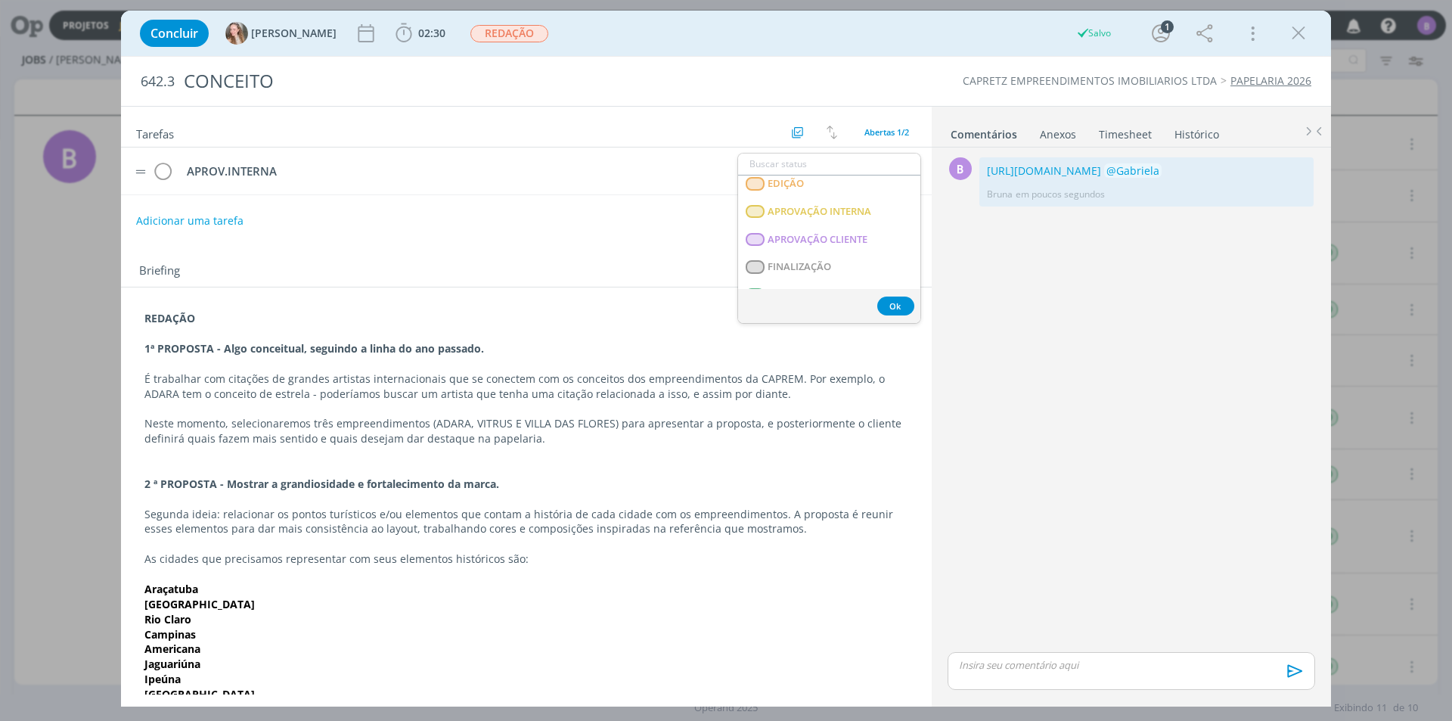
scroll to position [386, 0]
click at [813, 216] on span "T - LIBERADO" at bounding box center [798, 219] width 61 height 12
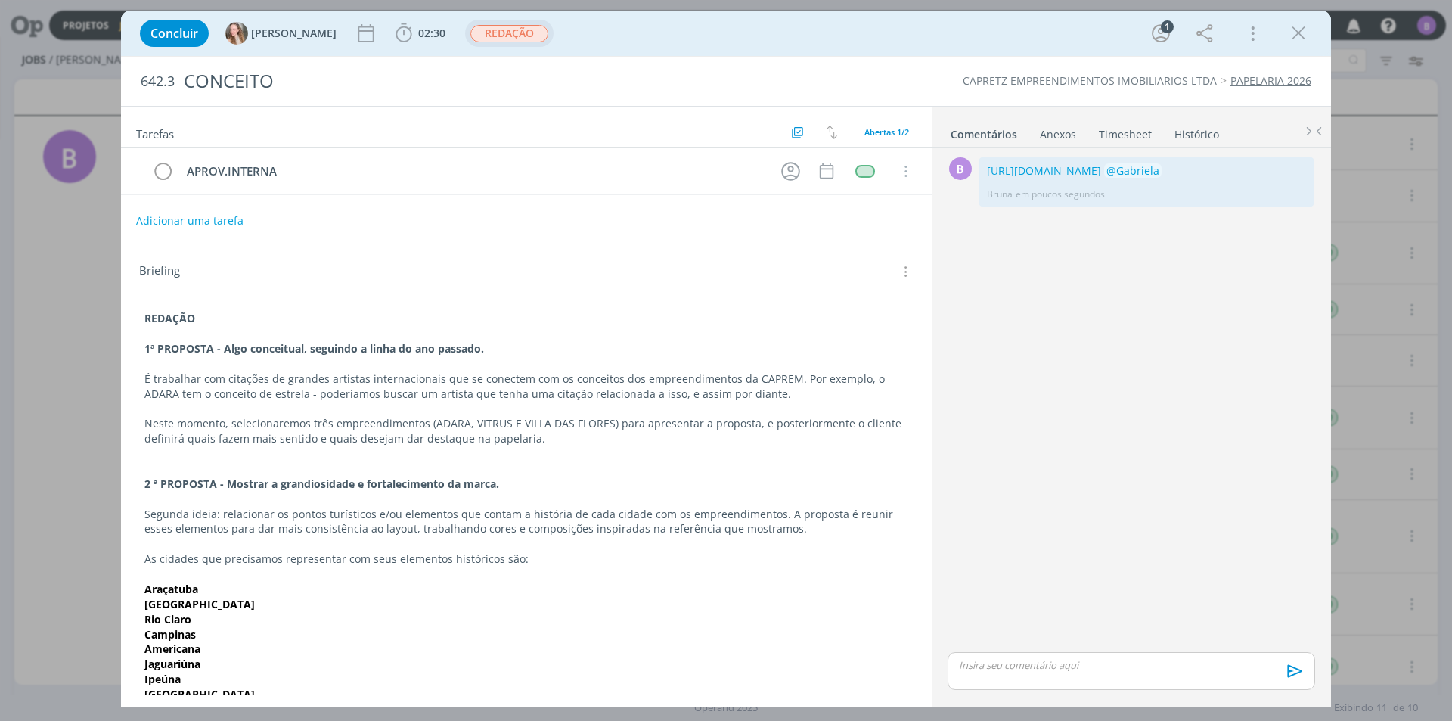
click at [470, 31] on span "REDAÇÃO" at bounding box center [509, 33] width 78 height 17
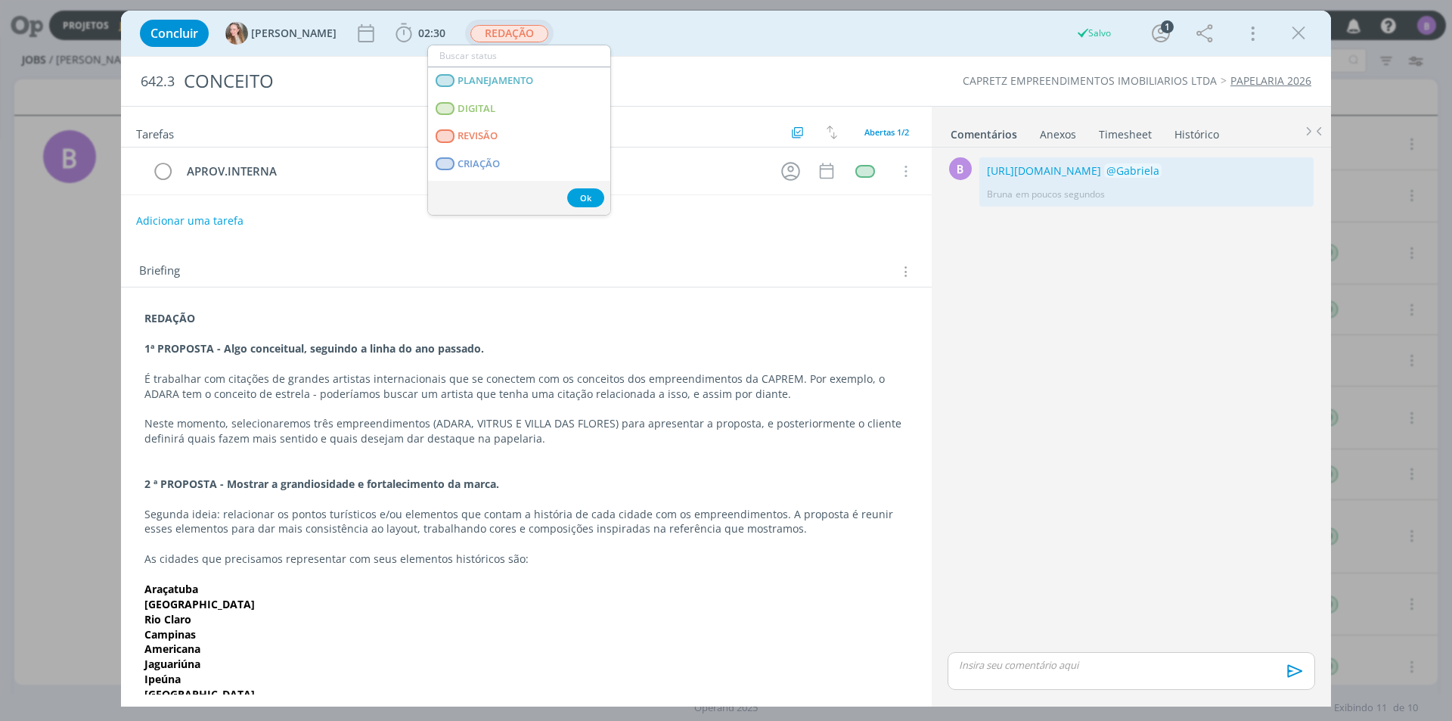
scroll to position [151, 0]
click at [522, 157] on INTERNA "APROVAÇÃO INTERNA" at bounding box center [519, 152] width 182 height 28
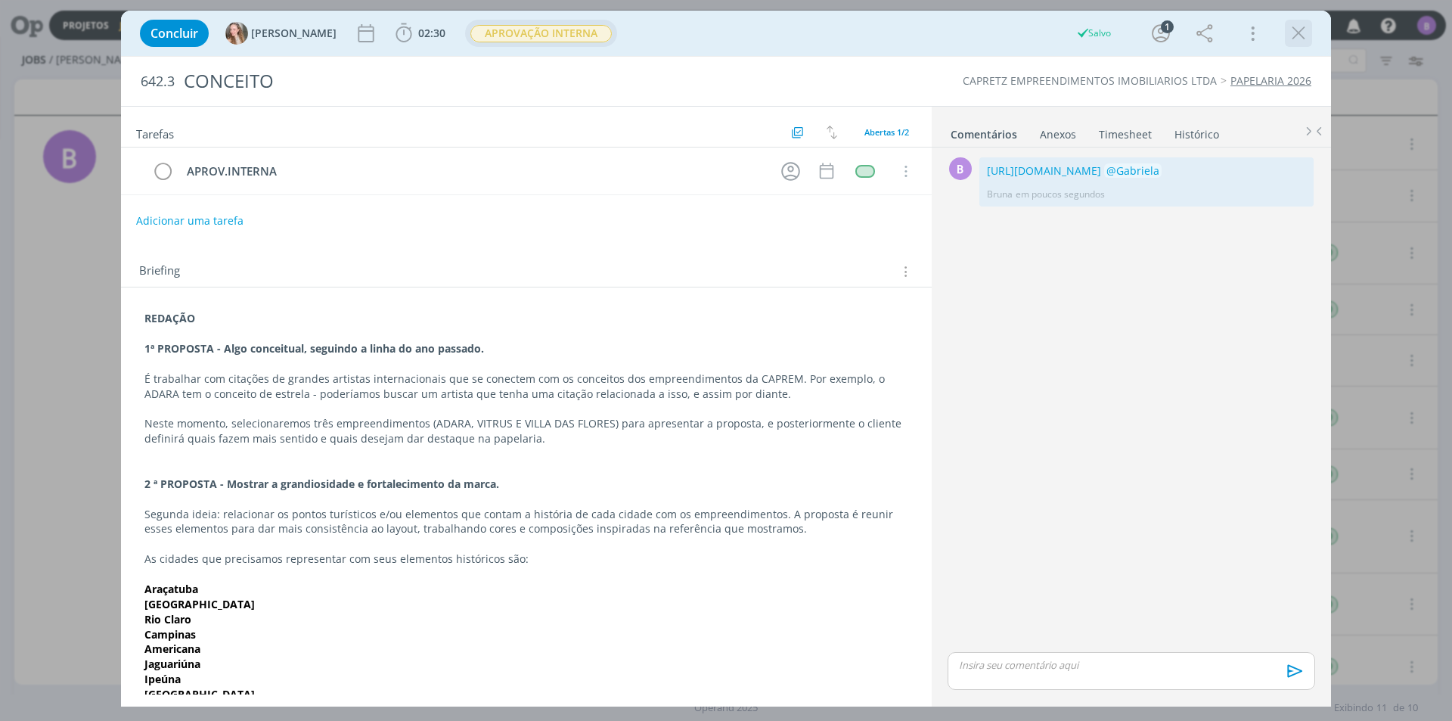
click at [1293, 26] on icon "dialog" at bounding box center [1298, 33] width 23 height 23
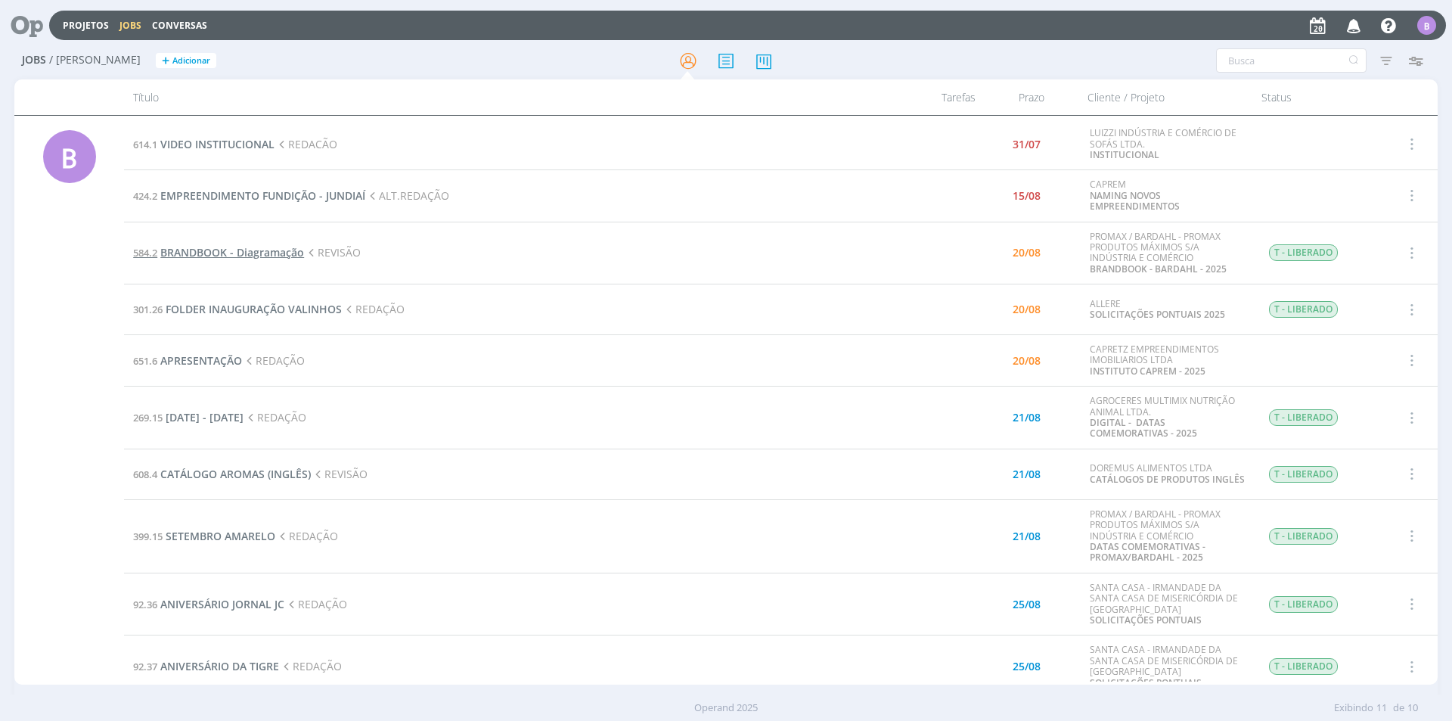
click at [237, 250] on span "BRANDBOOK - Diagramação" at bounding box center [232, 252] width 144 height 14
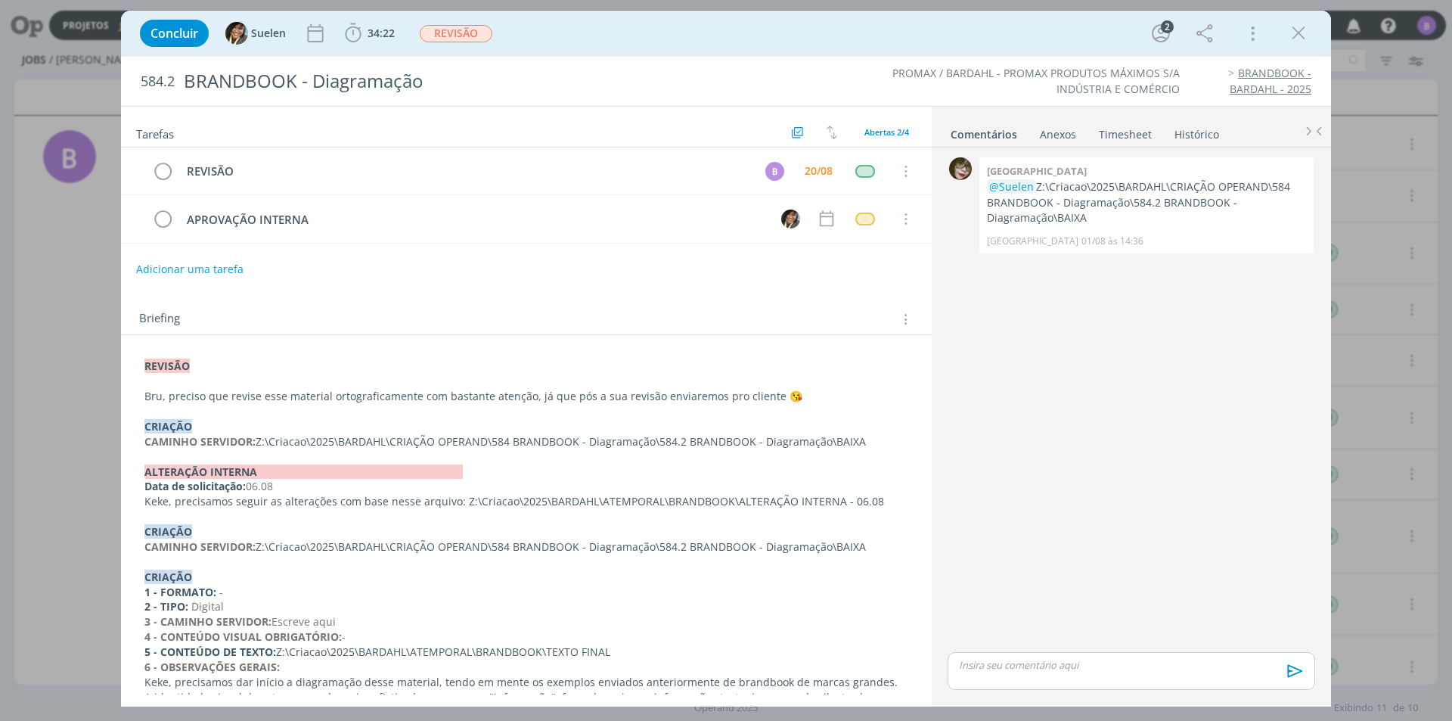
click at [807, 401] on p "Bru, preciso que revise esse material ortograficamente com bastante atenção, já…" at bounding box center [526, 396] width 764 height 15
click at [1112, 129] on link "Timesheet" at bounding box center [1125, 131] width 54 height 22
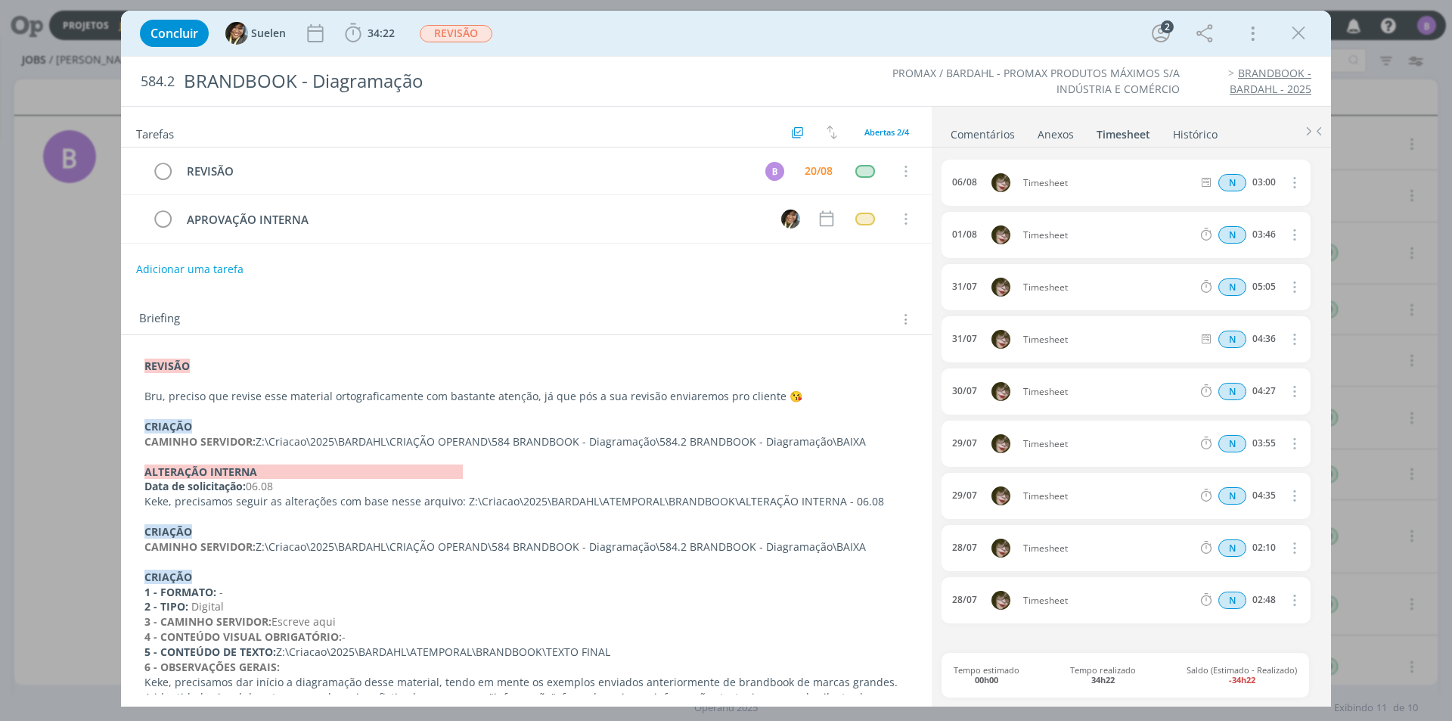
click at [977, 136] on link "Comentários" at bounding box center [983, 131] width 66 height 22
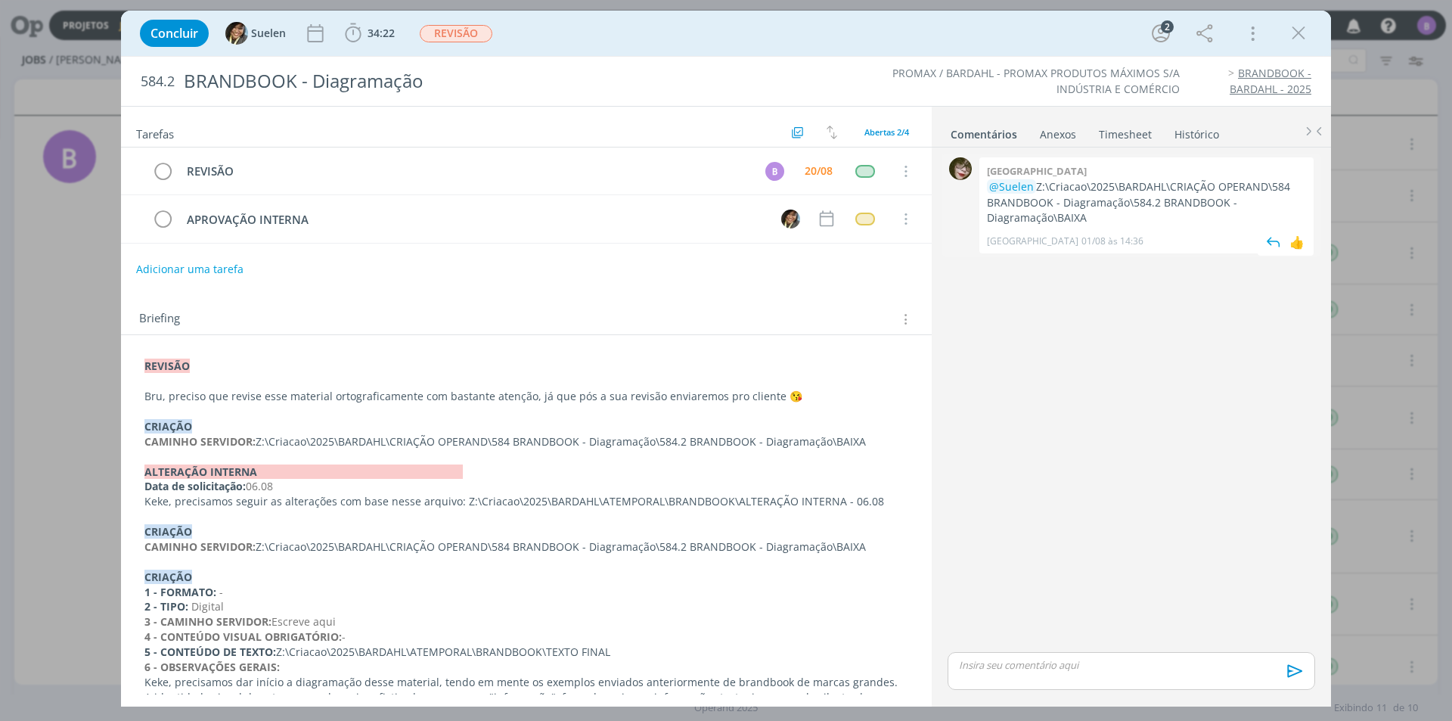
drag, startPoint x: 1097, startPoint y: 220, endPoint x: 1038, endPoint y: 191, distance: 65.6
click at [1038, 191] on p "@Suelen Z:\Criacao\2025\BARDAHL\CRIAÇÃO OPERAND\584 BRANDBOOK - Diagramação\584…" at bounding box center [1146, 202] width 319 height 46
click at [1042, 335] on div "0 Kenia @Suelen Z:\Criacao\2025\BARDAHL\CRIAÇÃO OPERAND\584 BRANDBOOK - Diagram…" at bounding box center [1132, 401] width 380 height 495
